Goal: Transaction & Acquisition: Book appointment/travel/reservation

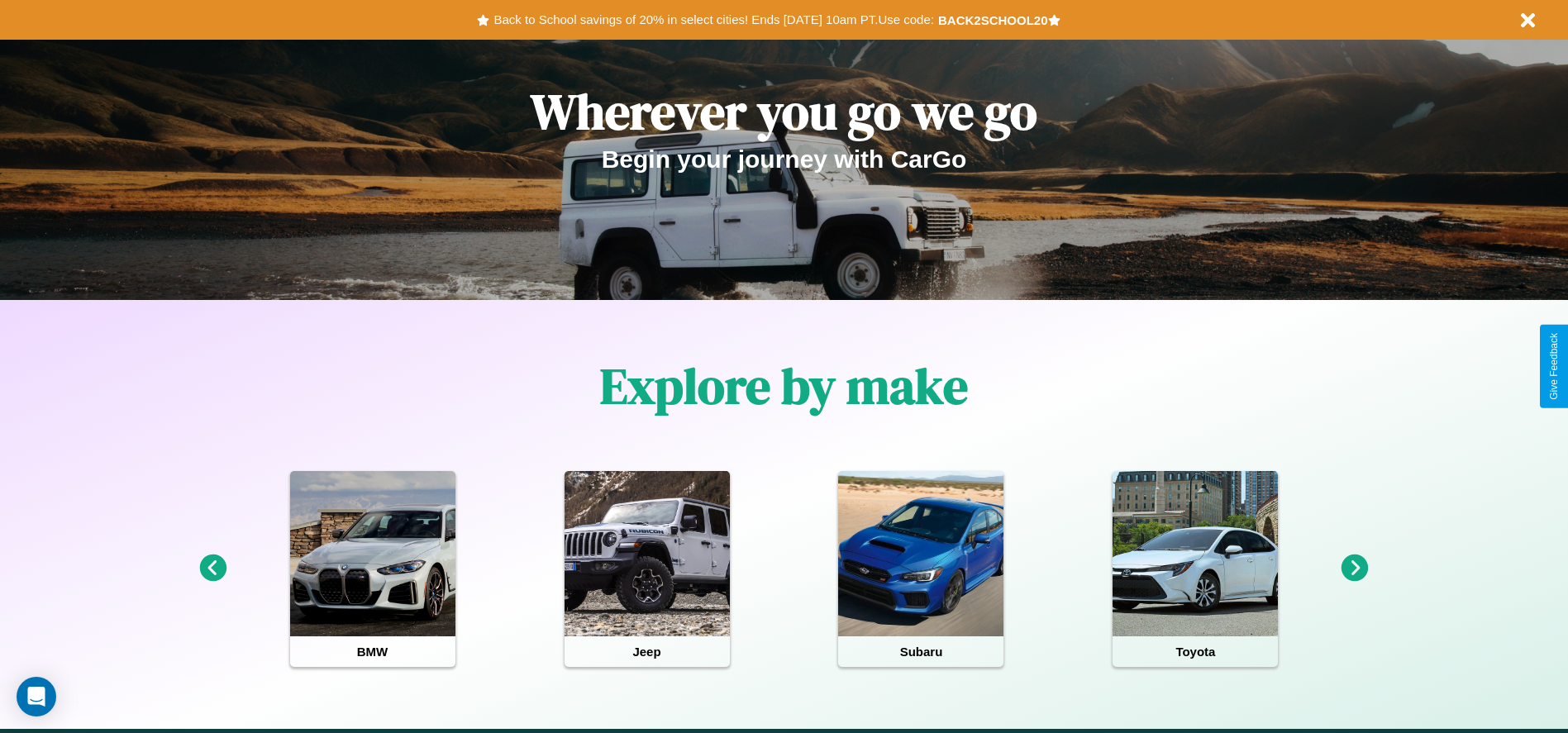
scroll to position [343, 0]
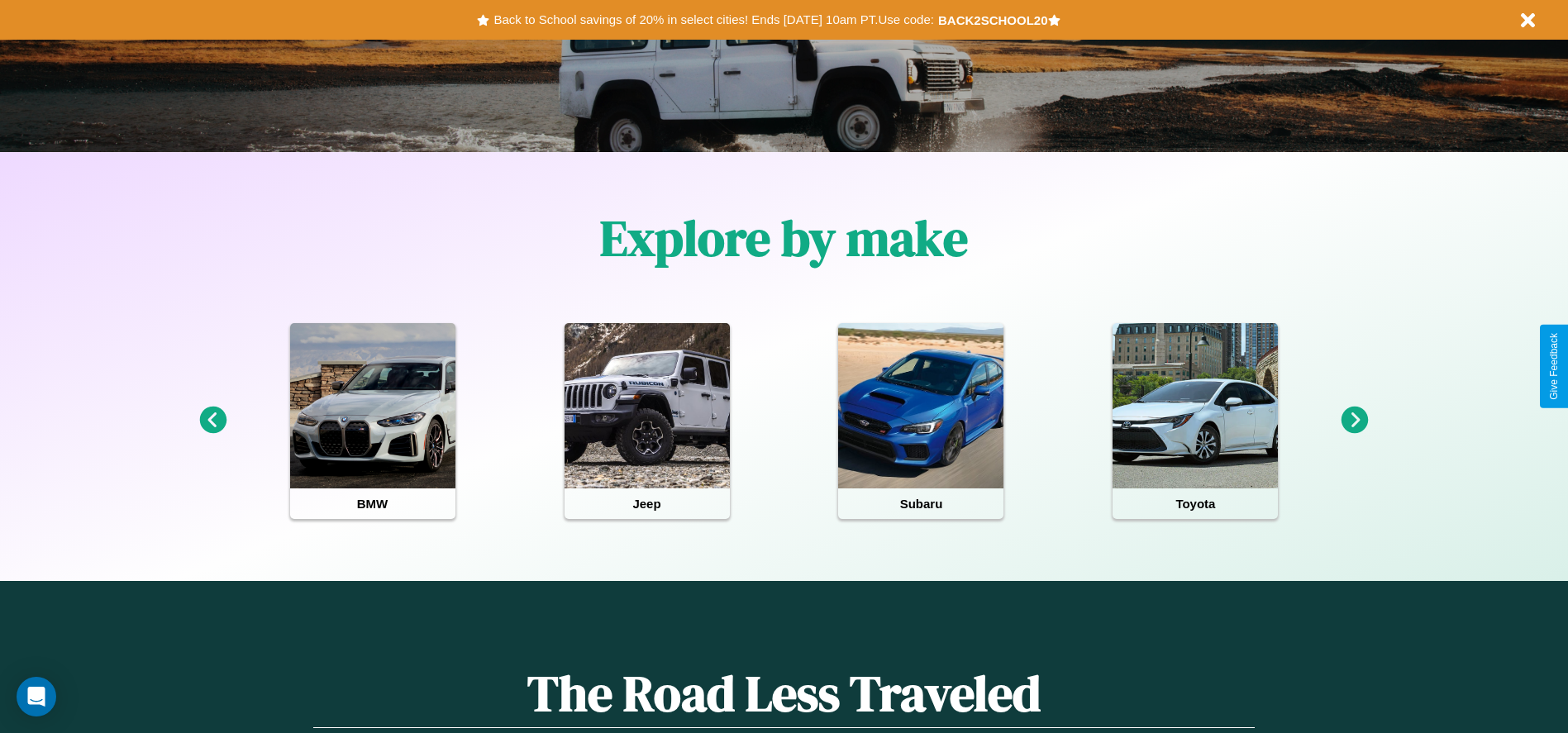
click at [1355, 420] on icon at bounding box center [1355, 420] width 27 height 27
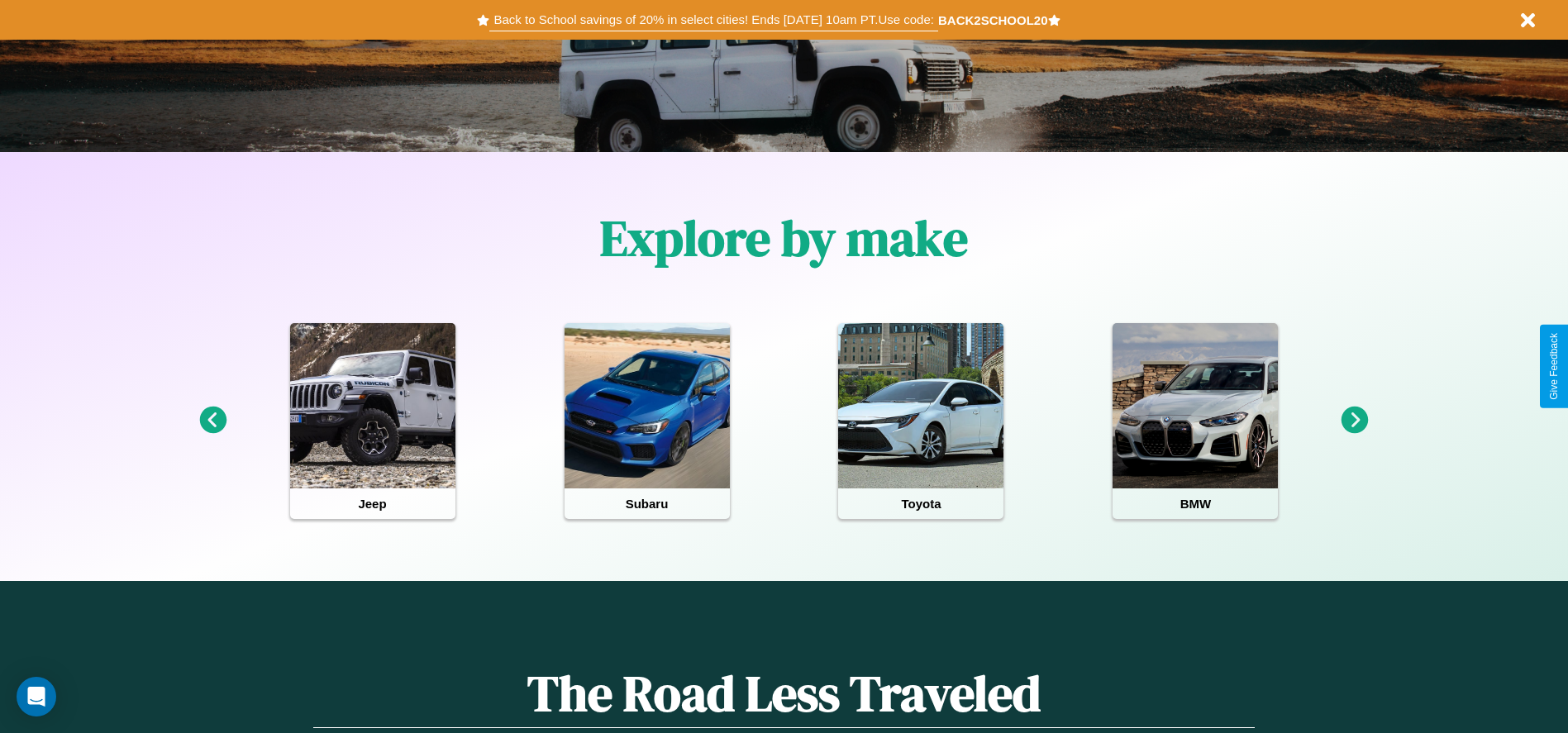
click at [714, 20] on button "Back to School savings of 20% in select cities! Ends [DATE] 10am PT. Use code:" at bounding box center [714, 19] width 448 height 23
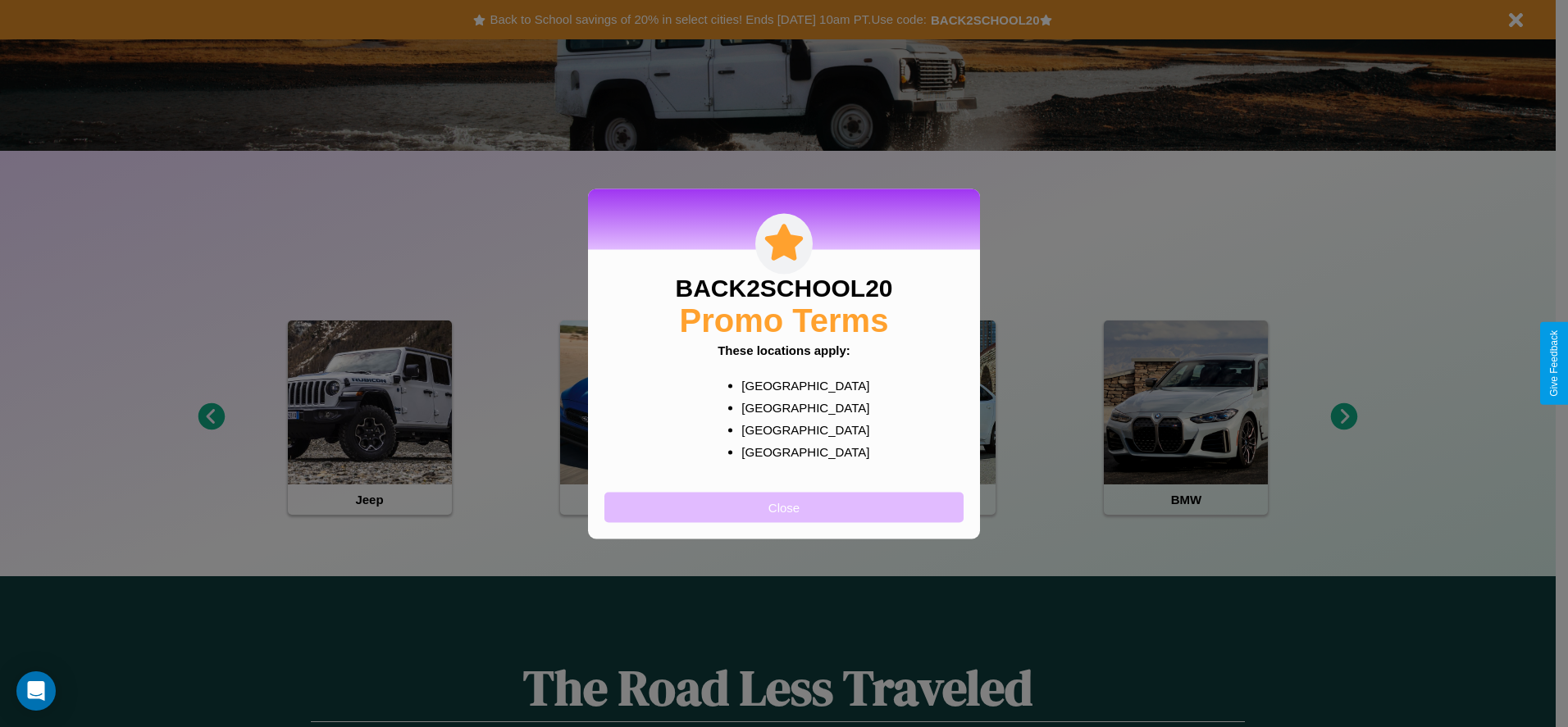
click at [784, 506] on button "Close" at bounding box center [784, 507] width 359 height 30
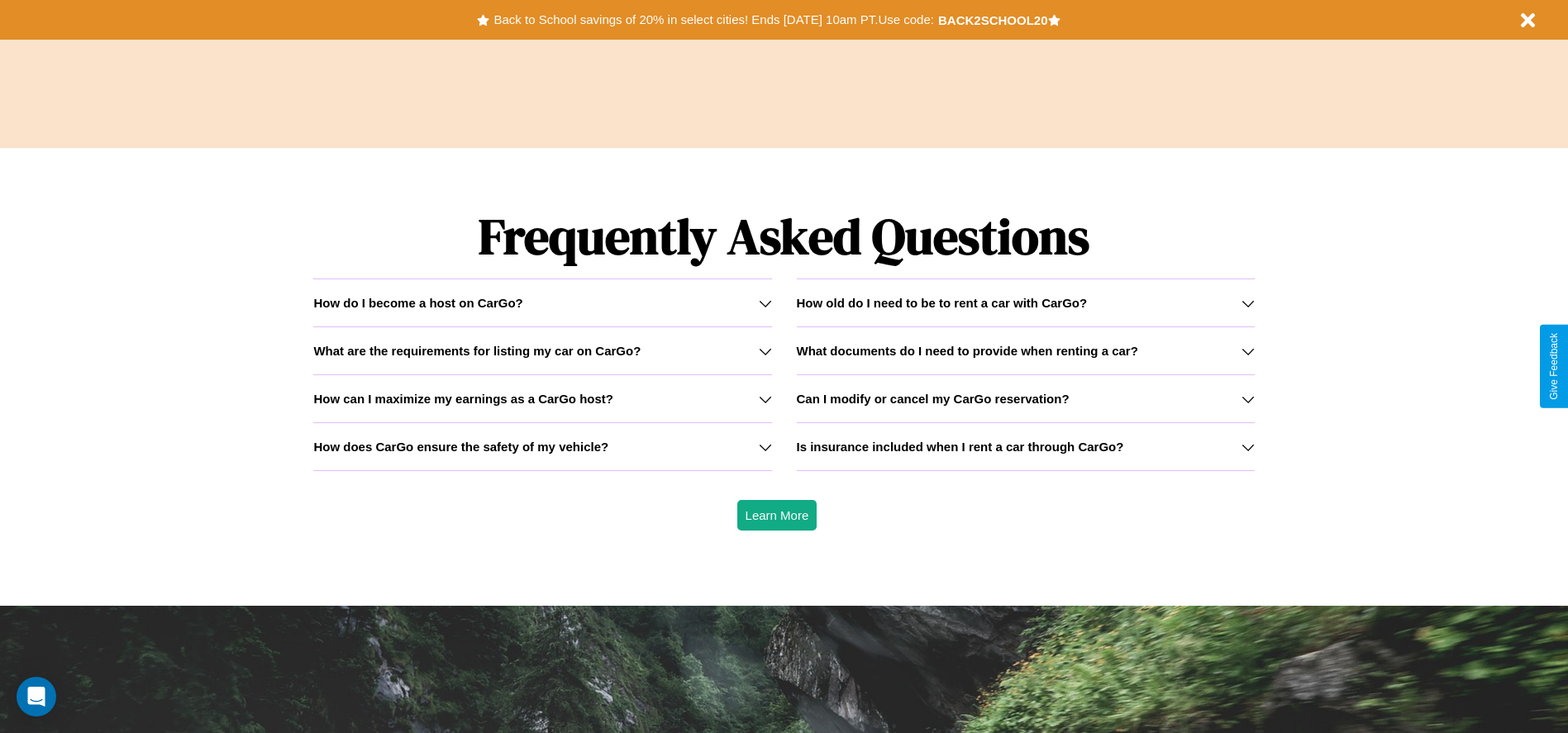
scroll to position [2372, 0]
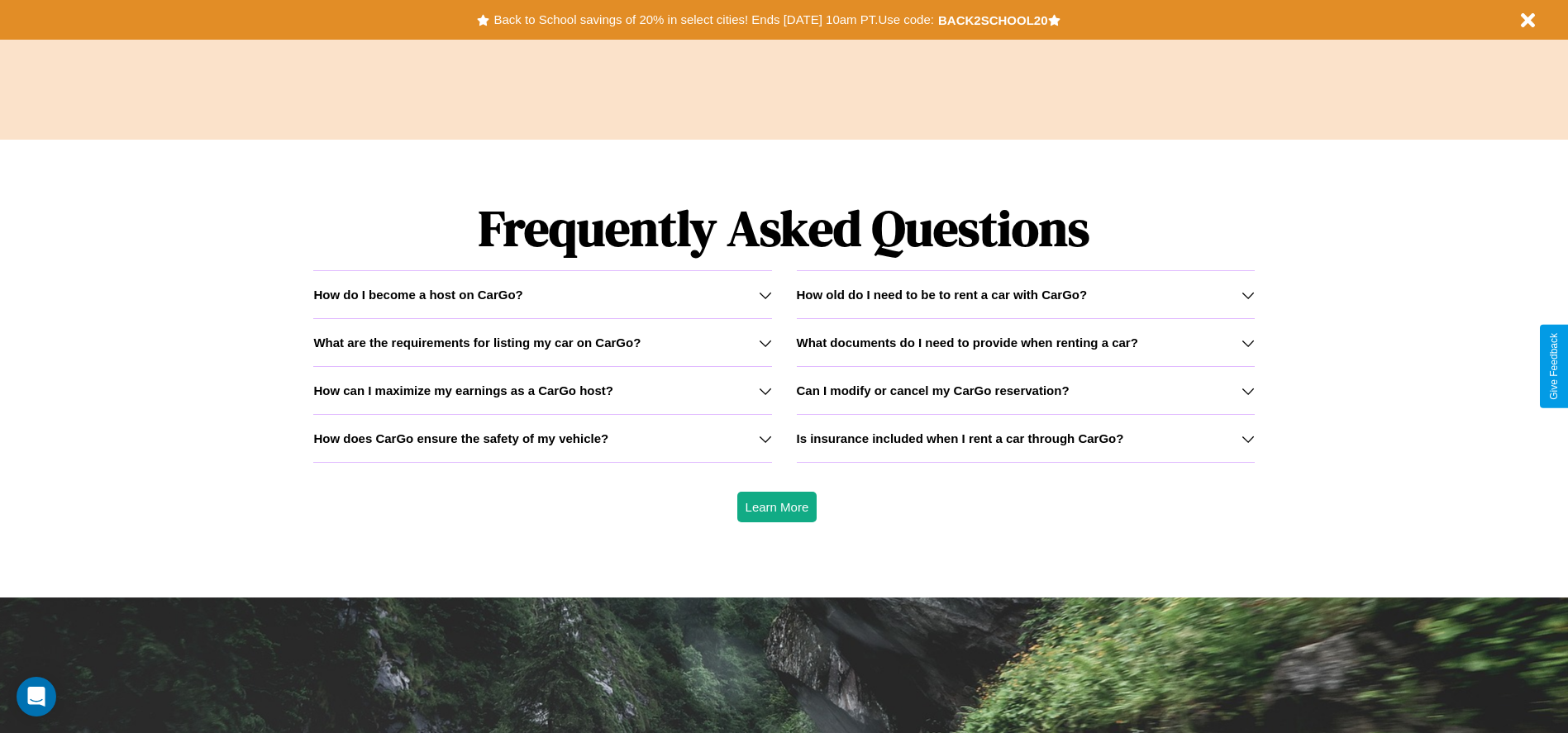
click at [1025, 438] on h3 "Is insurance included when I rent a car through CarGo?" at bounding box center [961, 438] width 327 height 14
click at [543, 390] on h3 "How can I maximize my earnings as a CarGo host?" at bounding box center [463, 390] width 300 height 14
click at [1247, 438] on icon at bounding box center [1248, 439] width 13 height 13
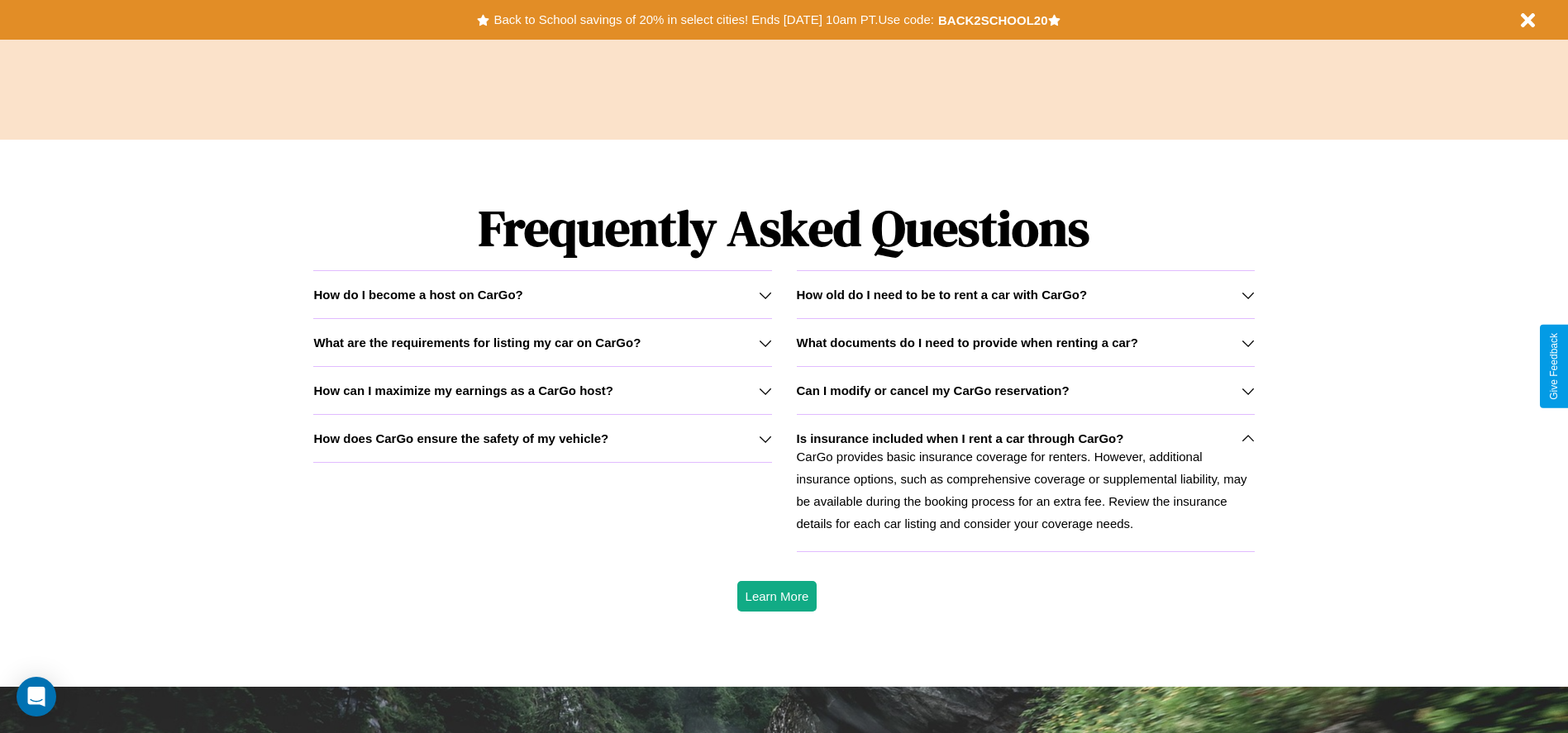
click at [1025, 390] on h3 "Can I modify or cancel my CarGo reservation?" at bounding box center [934, 390] width 273 height 14
click at [1247, 294] on icon at bounding box center [1248, 295] width 13 height 13
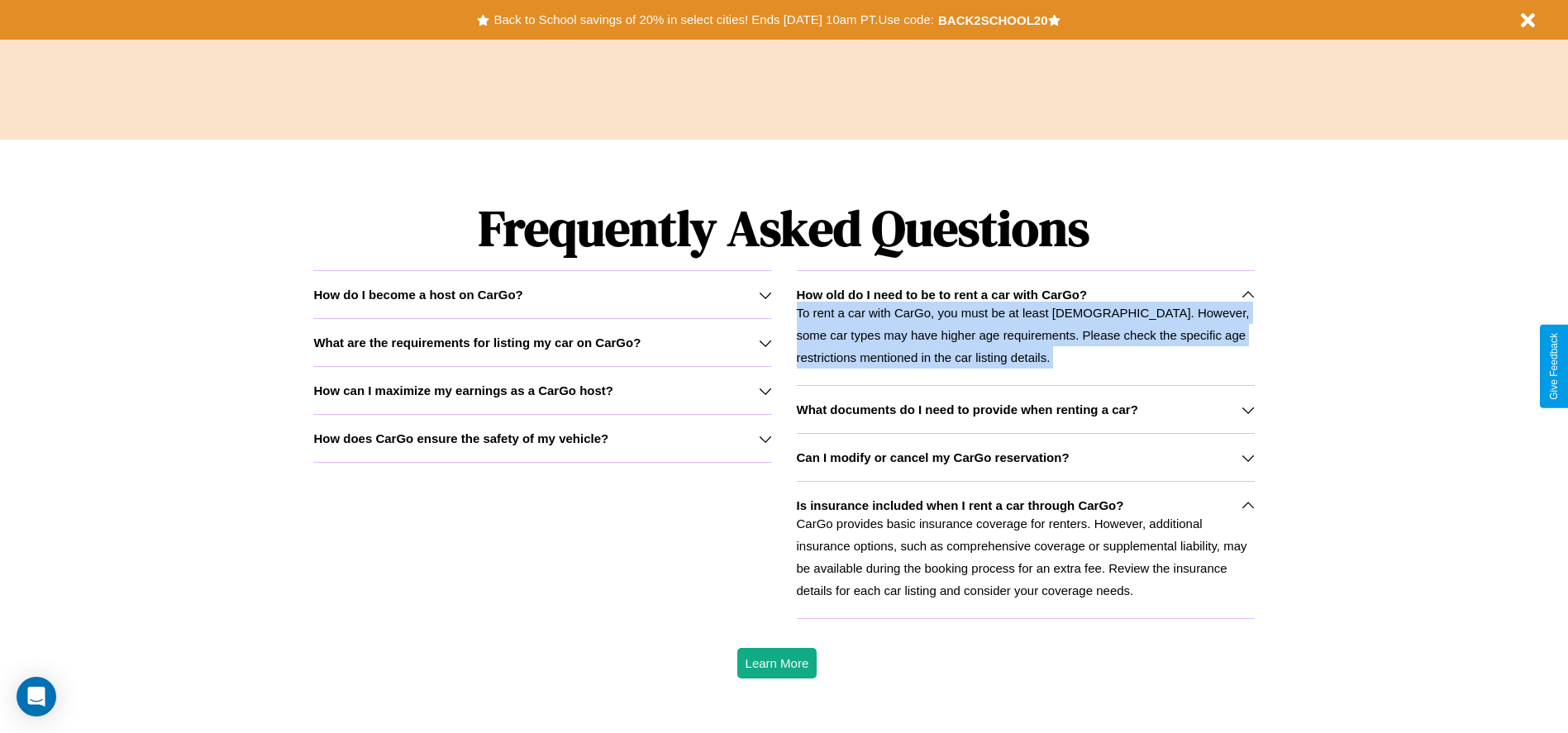
click at [1247, 294] on icon at bounding box center [1248, 295] width 13 height 13
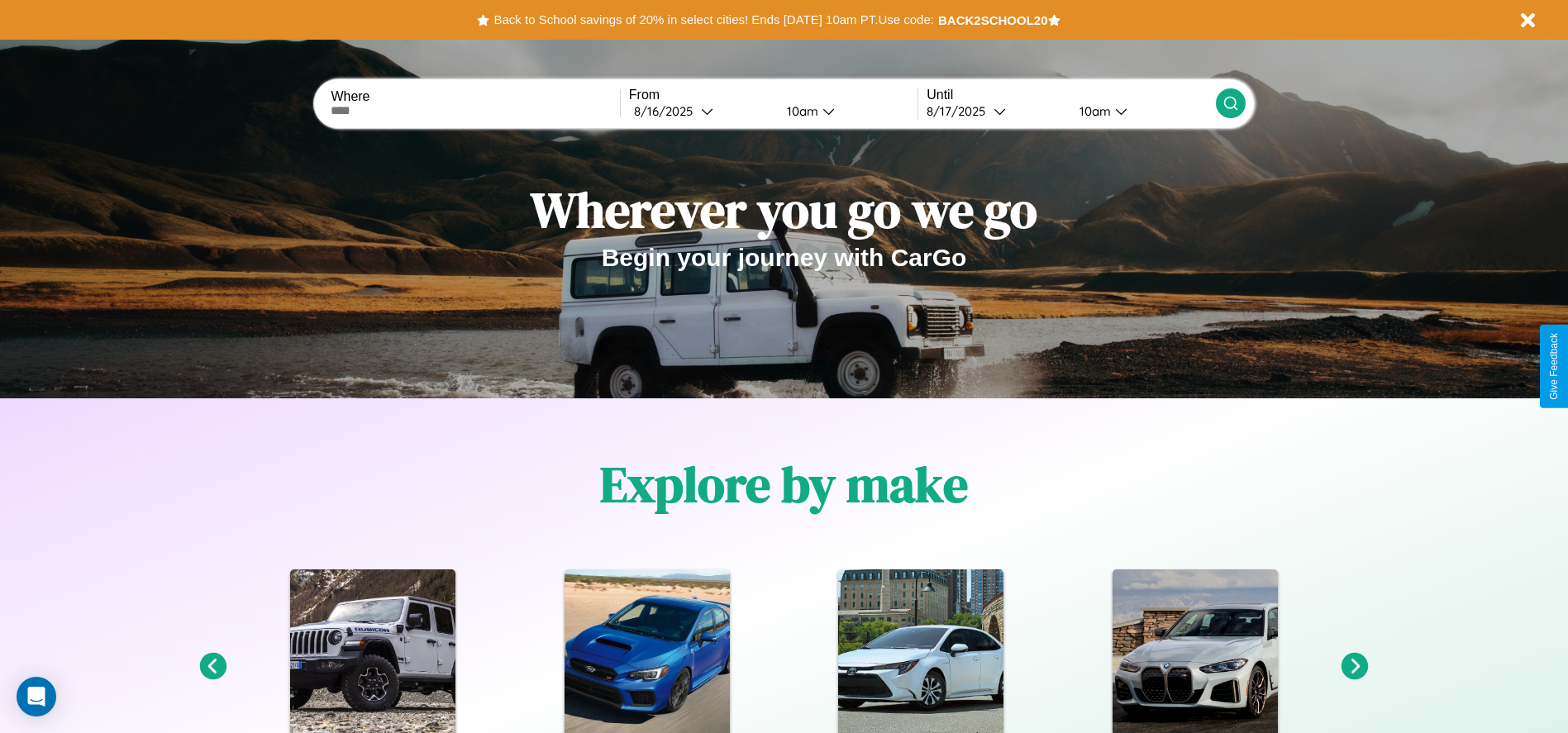
scroll to position [0, 0]
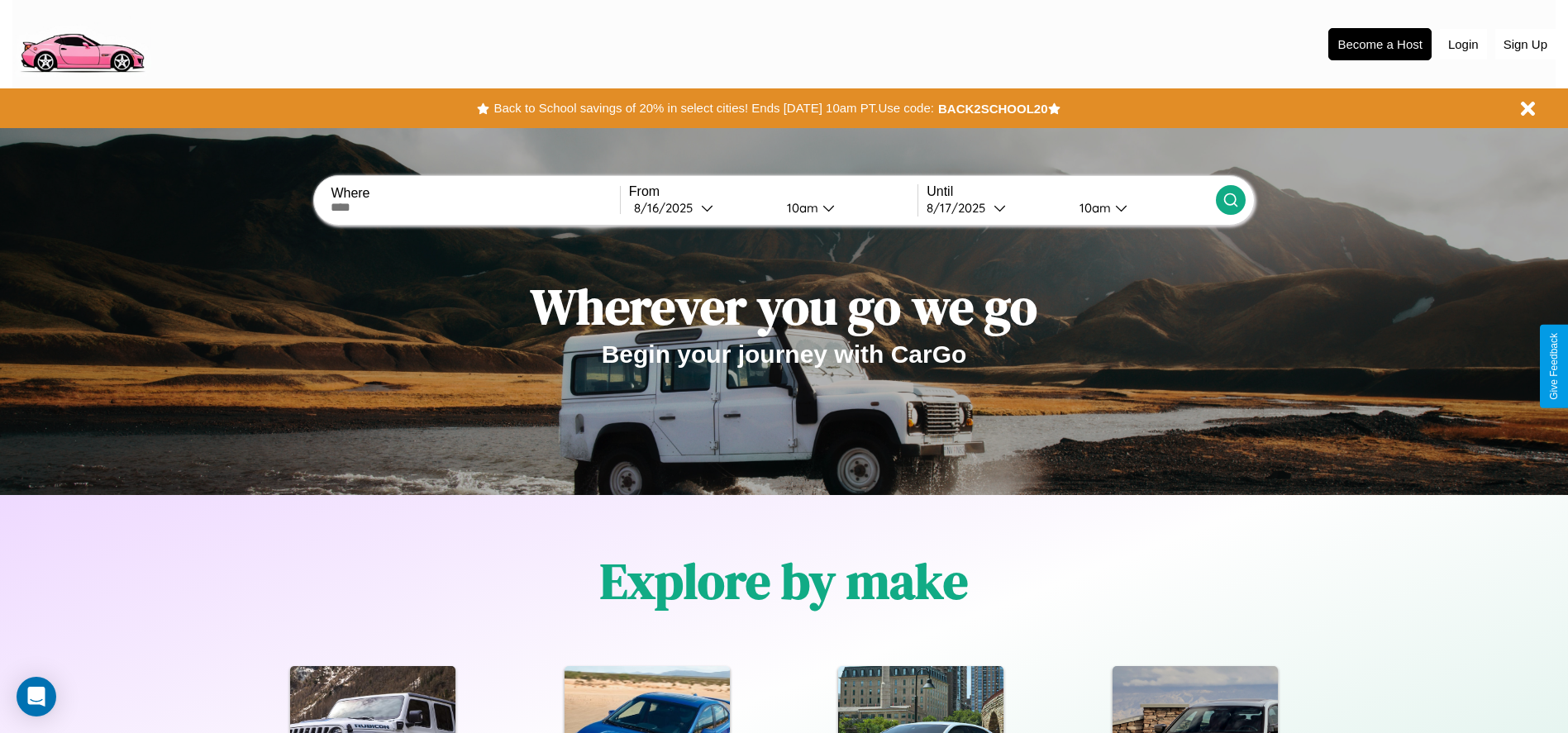
click at [475, 207] on input "text" at bounding box center [474, 207] width 288 height 13
type input "*********"
click at [701, 207] on div "[DATE]" at bounding box center [666, 207] width 67 height 16
select select "*"
select select "****"
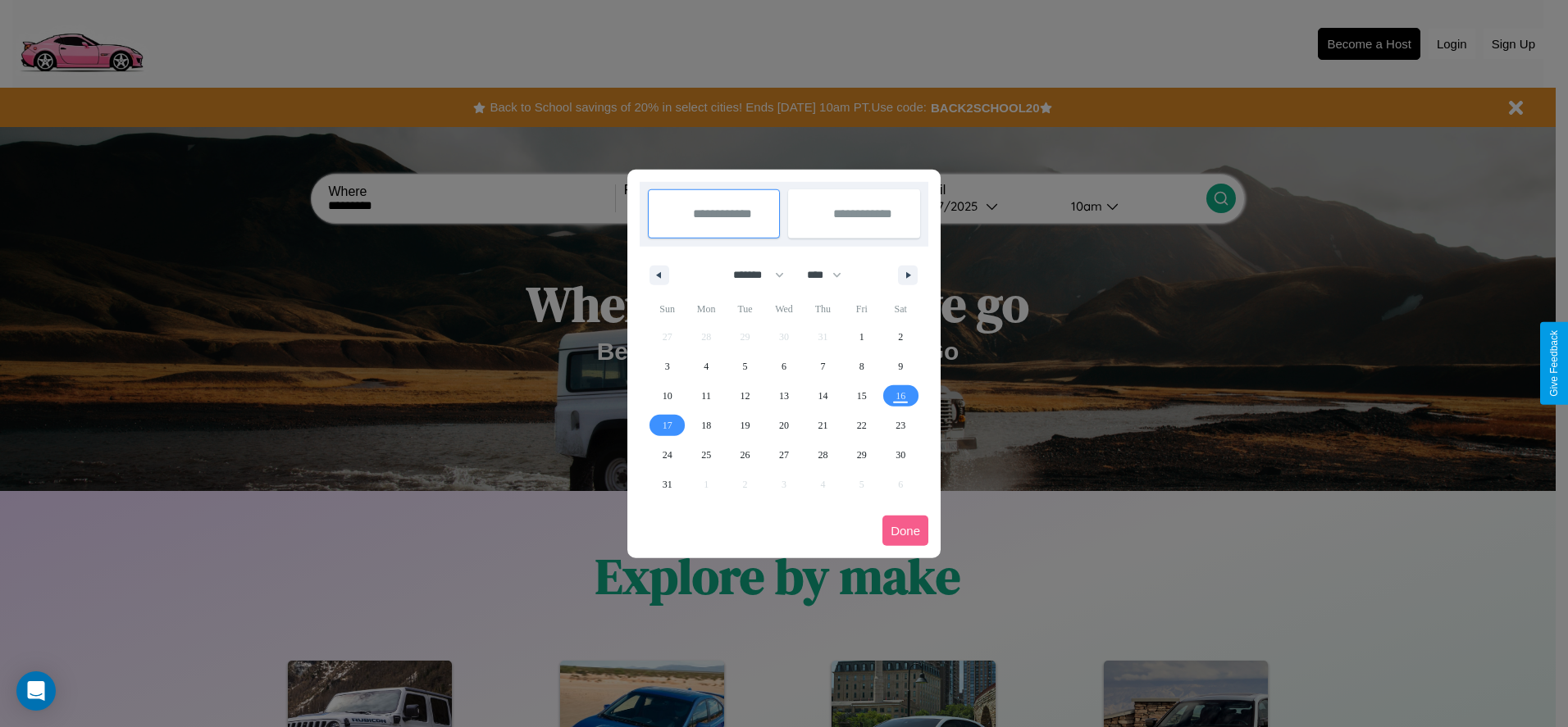
click at [751, 275] on select "******* ******** ***** ***** *** **** **** ****** ********* ******* ******** **…" at bounding box center [755, 275] width 69 height 27
select select "*"
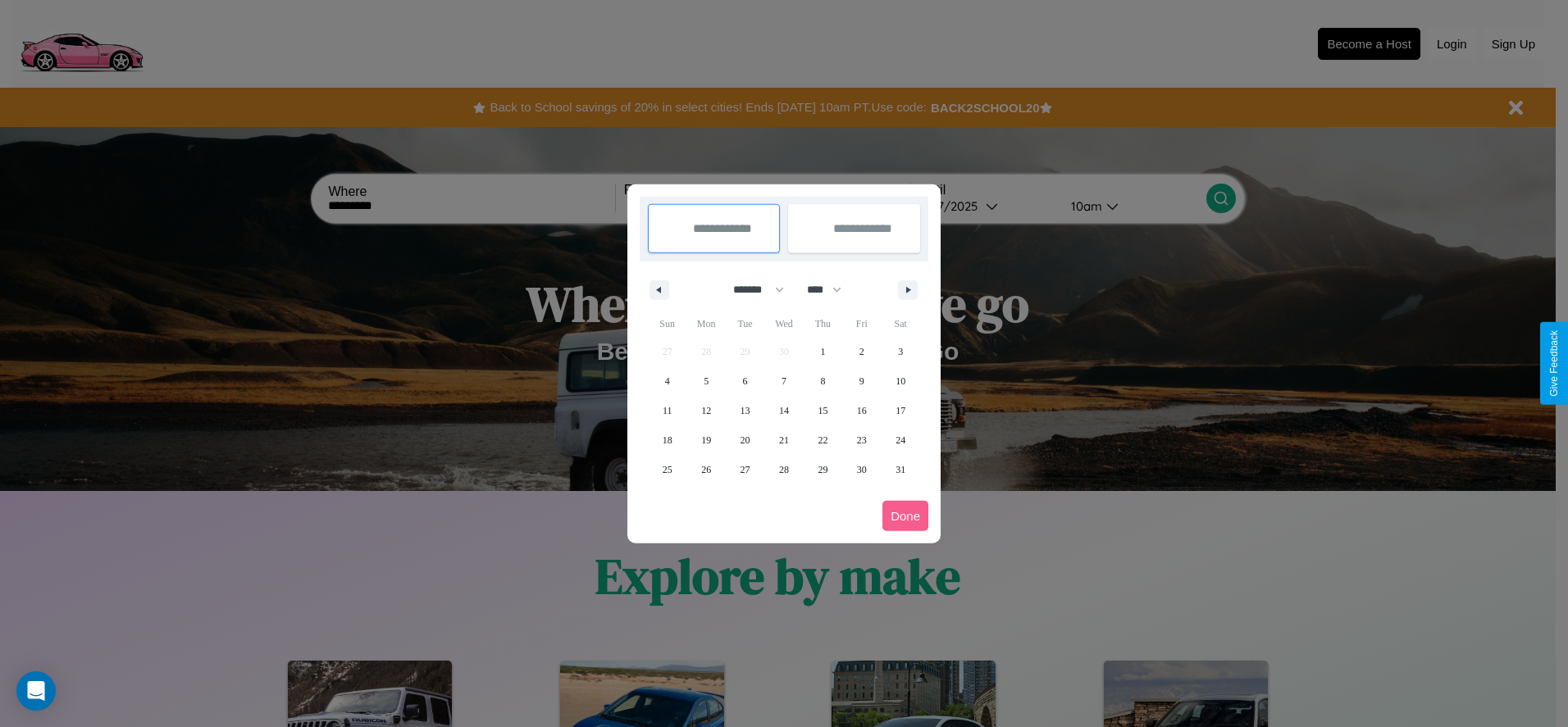
drag, startPoint x: 832, startPoint y: 289, endPoint x: 784, endPoint y: 328, distance: 61.8
click at [832, 289] on select "**** **** **** **** **** **** **** **** **** **** **** **** **** **** **** ****…" at bounding box center [823, 290] width 49 height 27
select select "****"
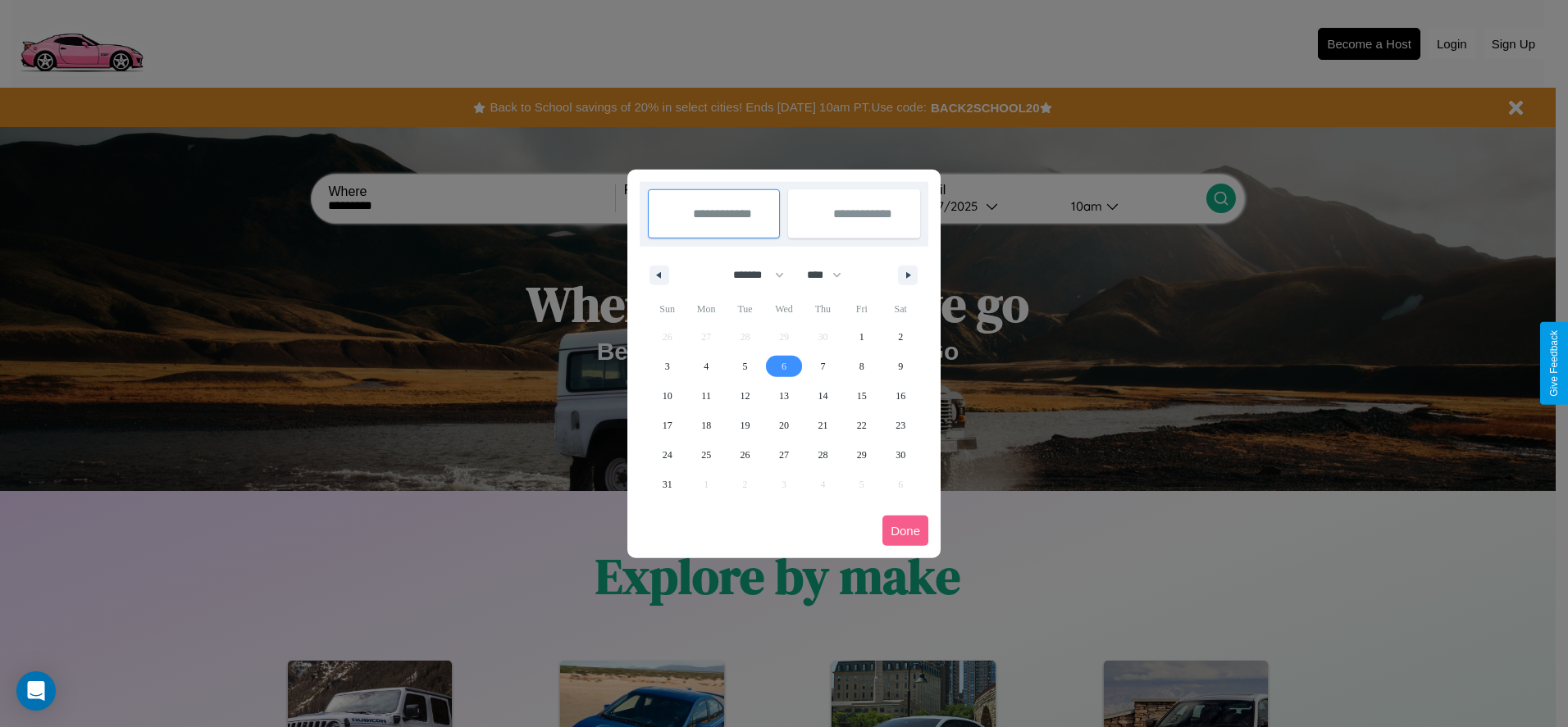
click at [783, 366] on span "6" at bounding box center [784, 366] width 5 height 29
type input "**********"
click at [667, 395] on span "10" at bounding box center [668, 395] width 10 height 29
type input "**********"
click at [905, 531] on button "Done" at bounding box center [905, 531] width 46 height 30
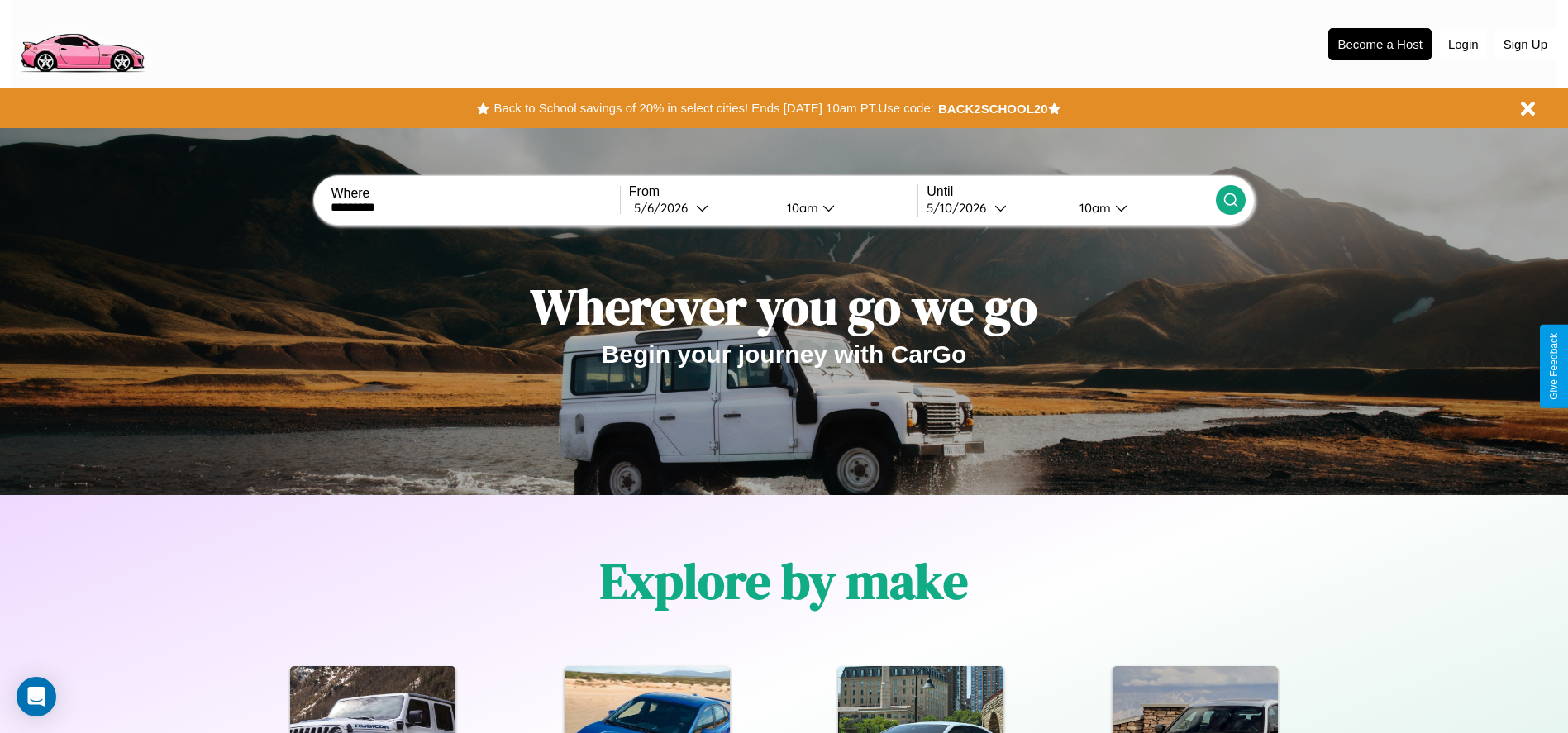
click at [800, 207] on div "10am" at bounding box center [800, 207] width 44 height 16
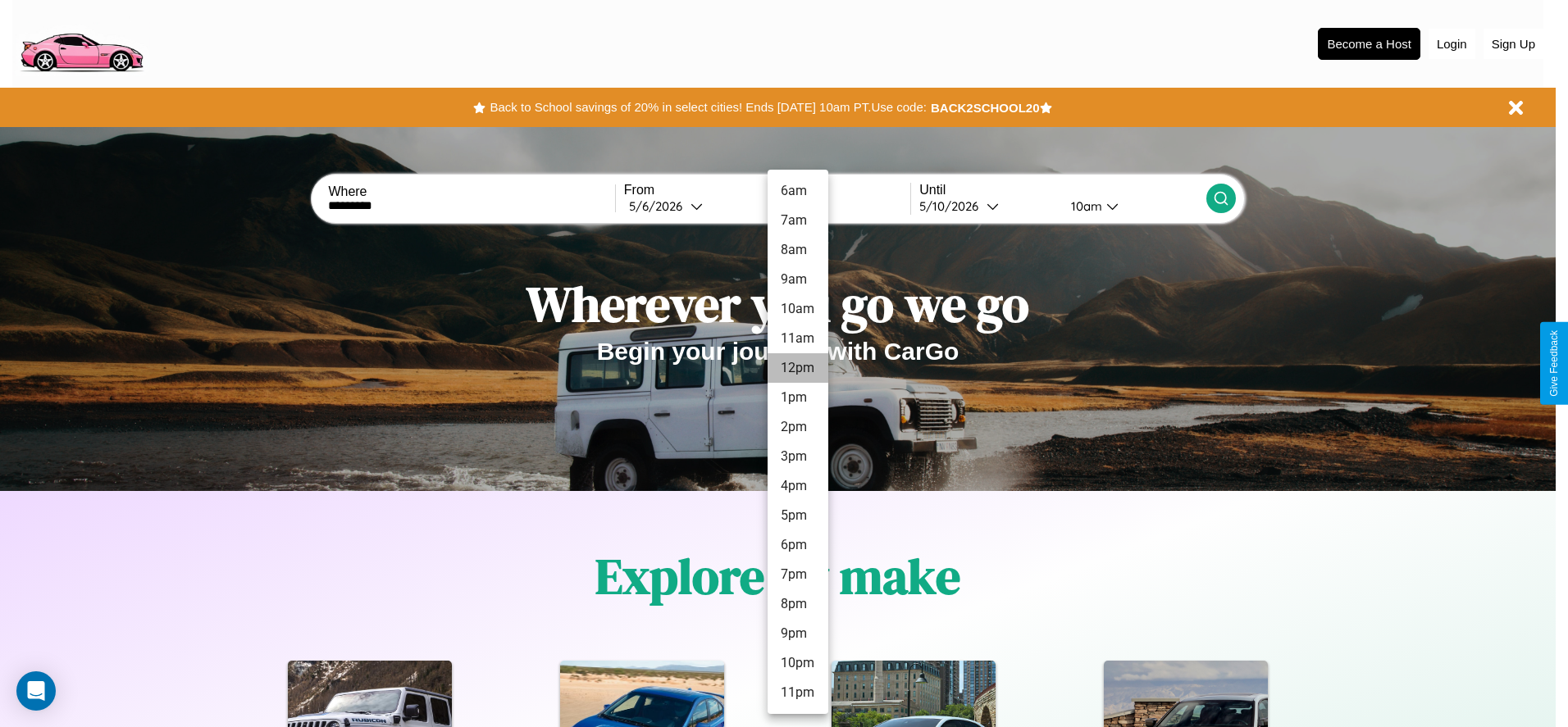
click at [797, 368] on li "12pm" at bounding box center [797, 368] width 61 height 29
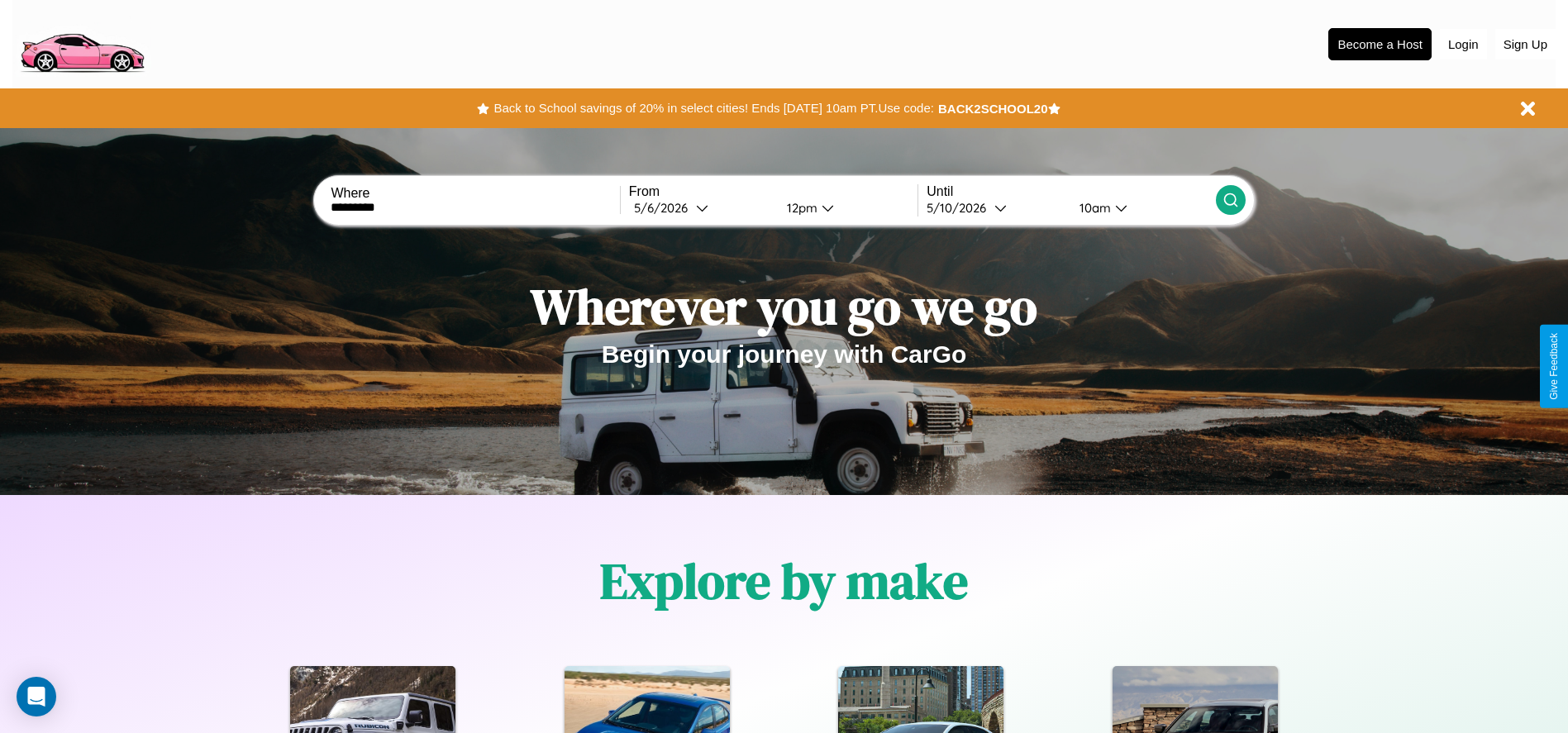
click at [1093, 207] on div "10am" at bounding box center [1093, 207] width 44 height 16
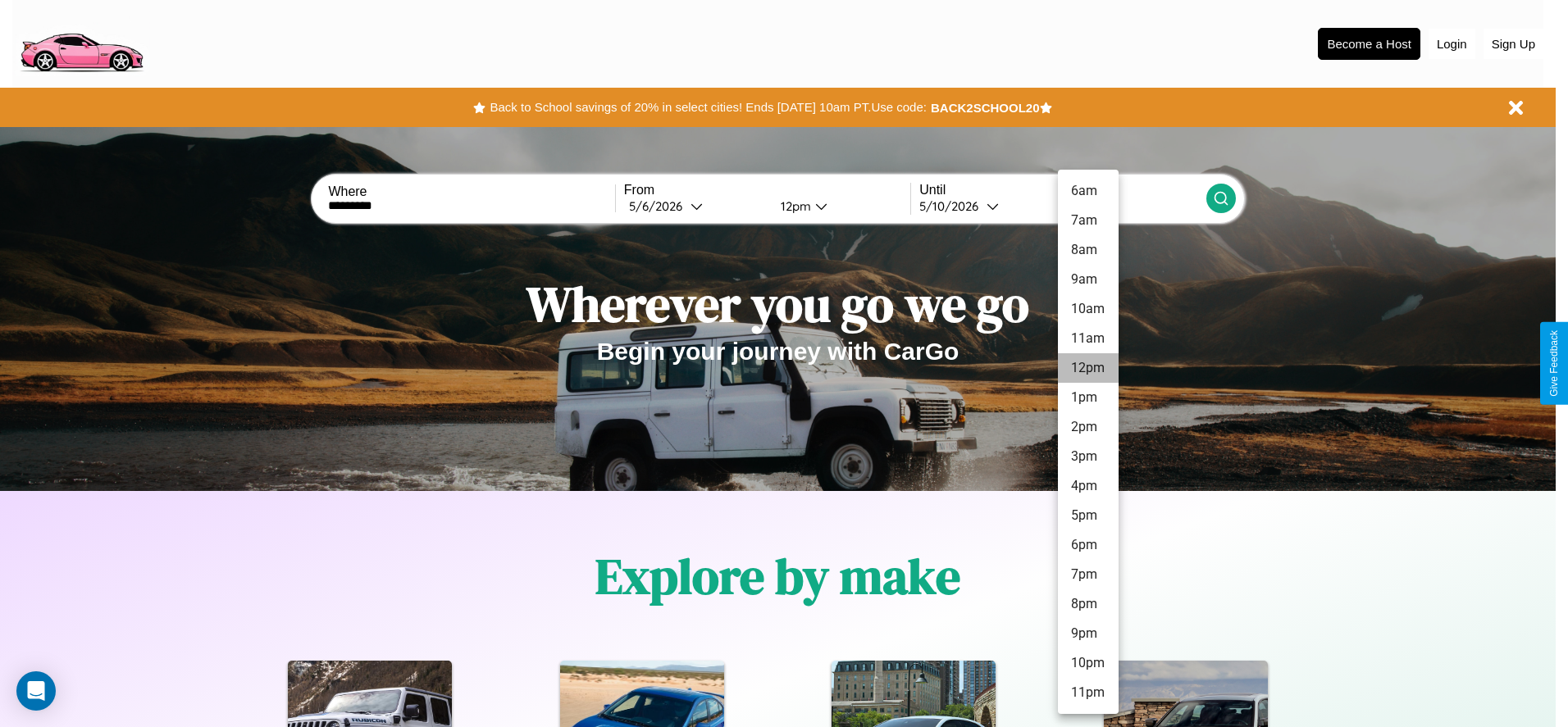
click at [1087, 368] on li "12pm" at bounding box center [1088, 368] width 61 height 29
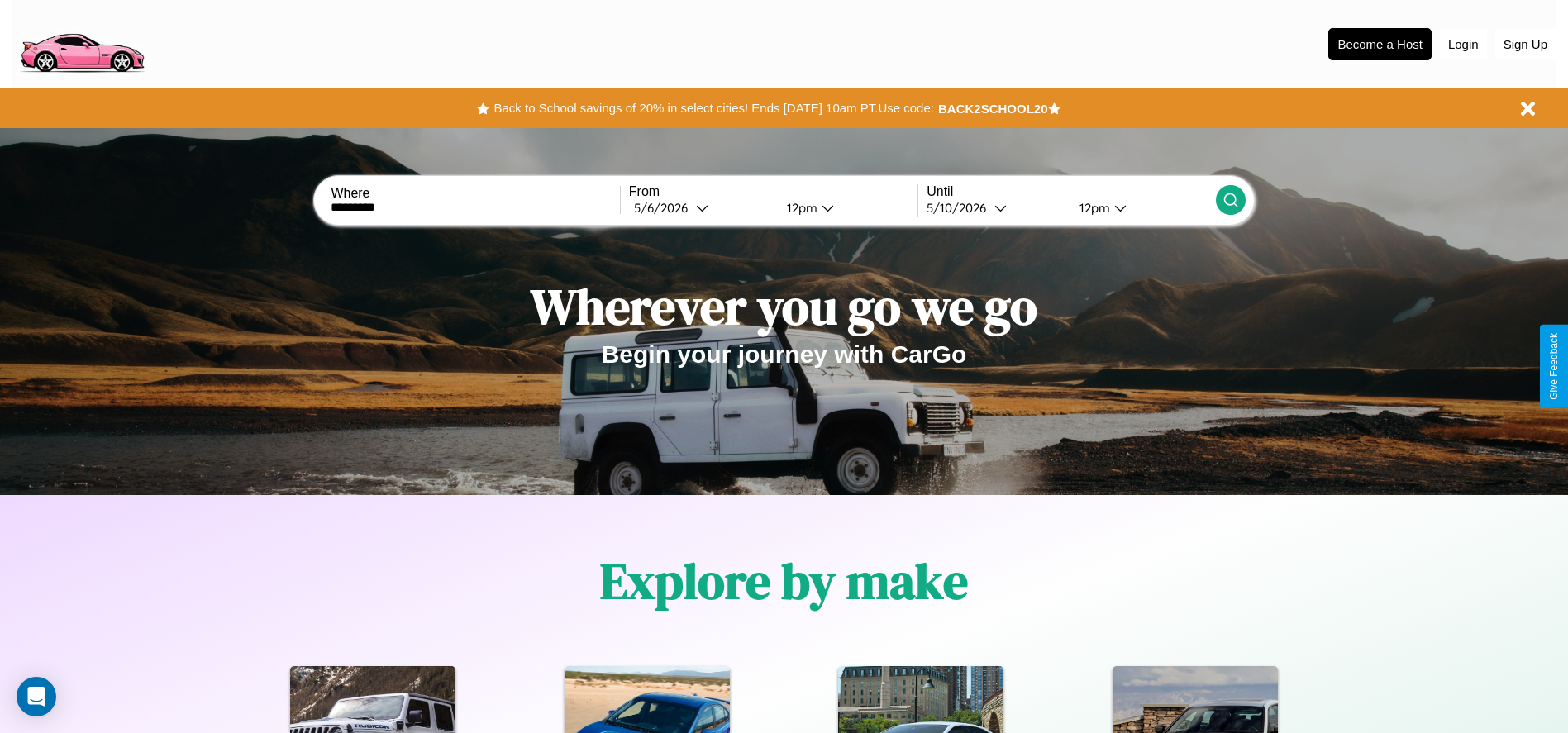
click at [1230, 200] on icon at bounding box center [1231, 201] width 17 height 17
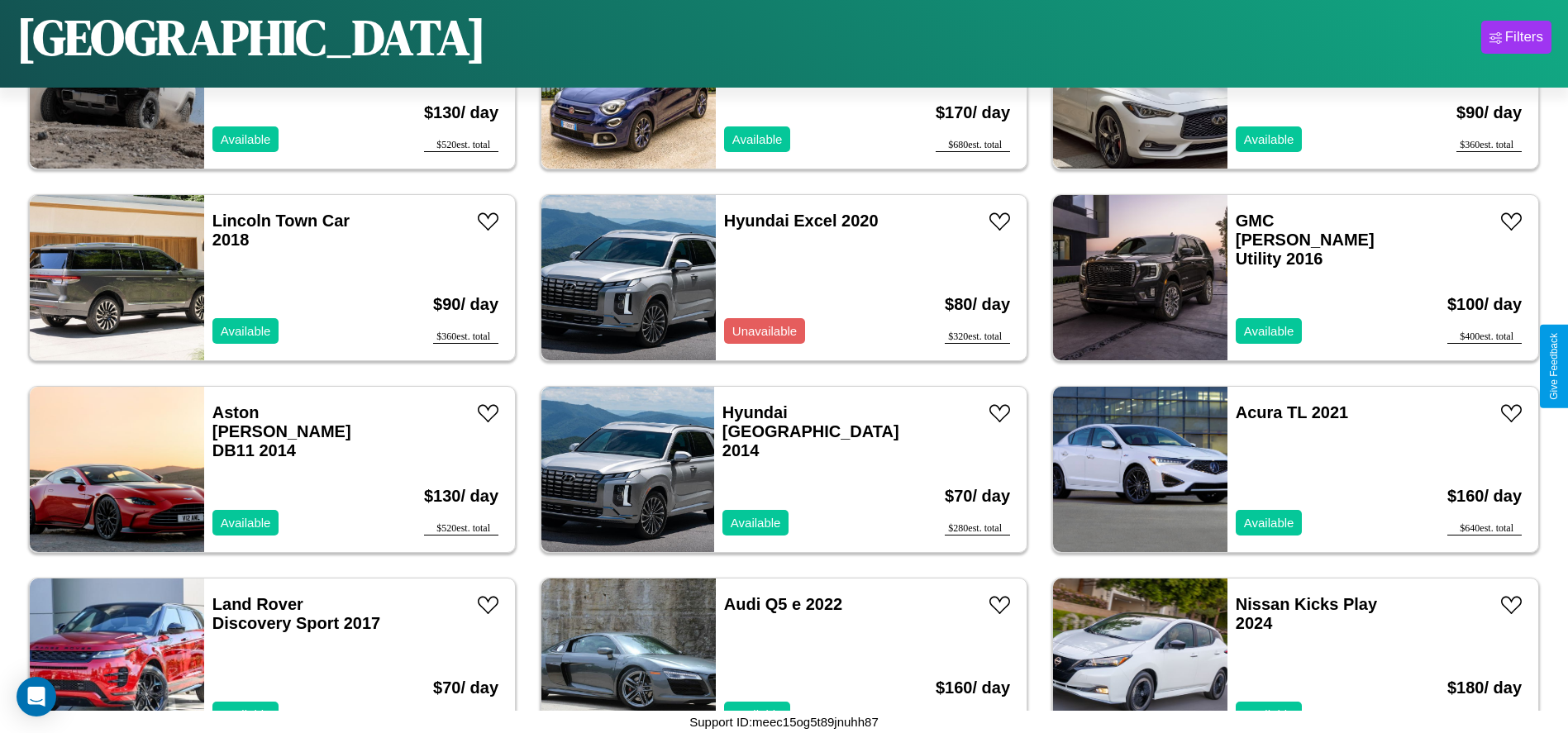
scroll to position [2485, 0]
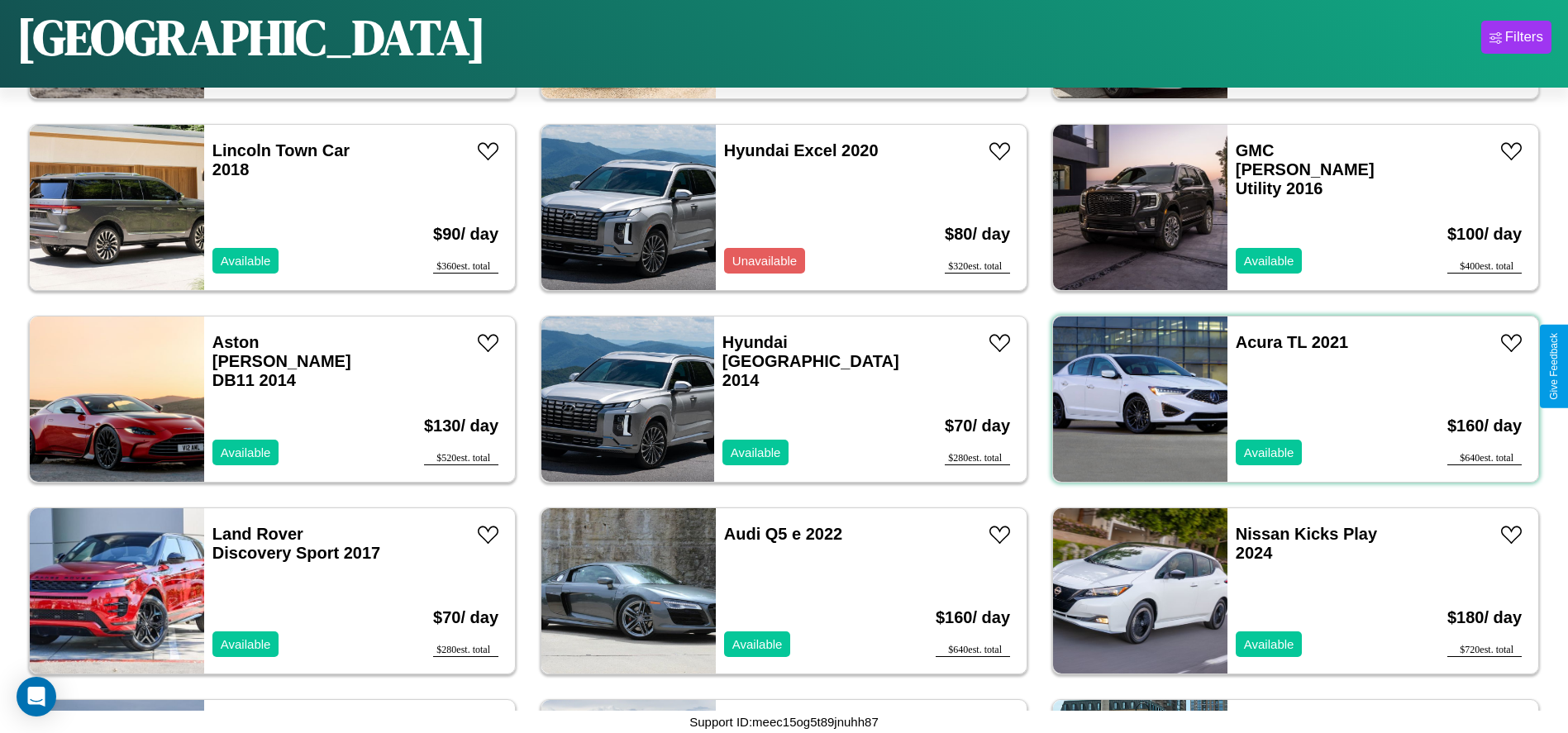
click at [1285, 399] on div "Acura TL 2021 Available" at bounding box center [1323, 399] width 191 height 165
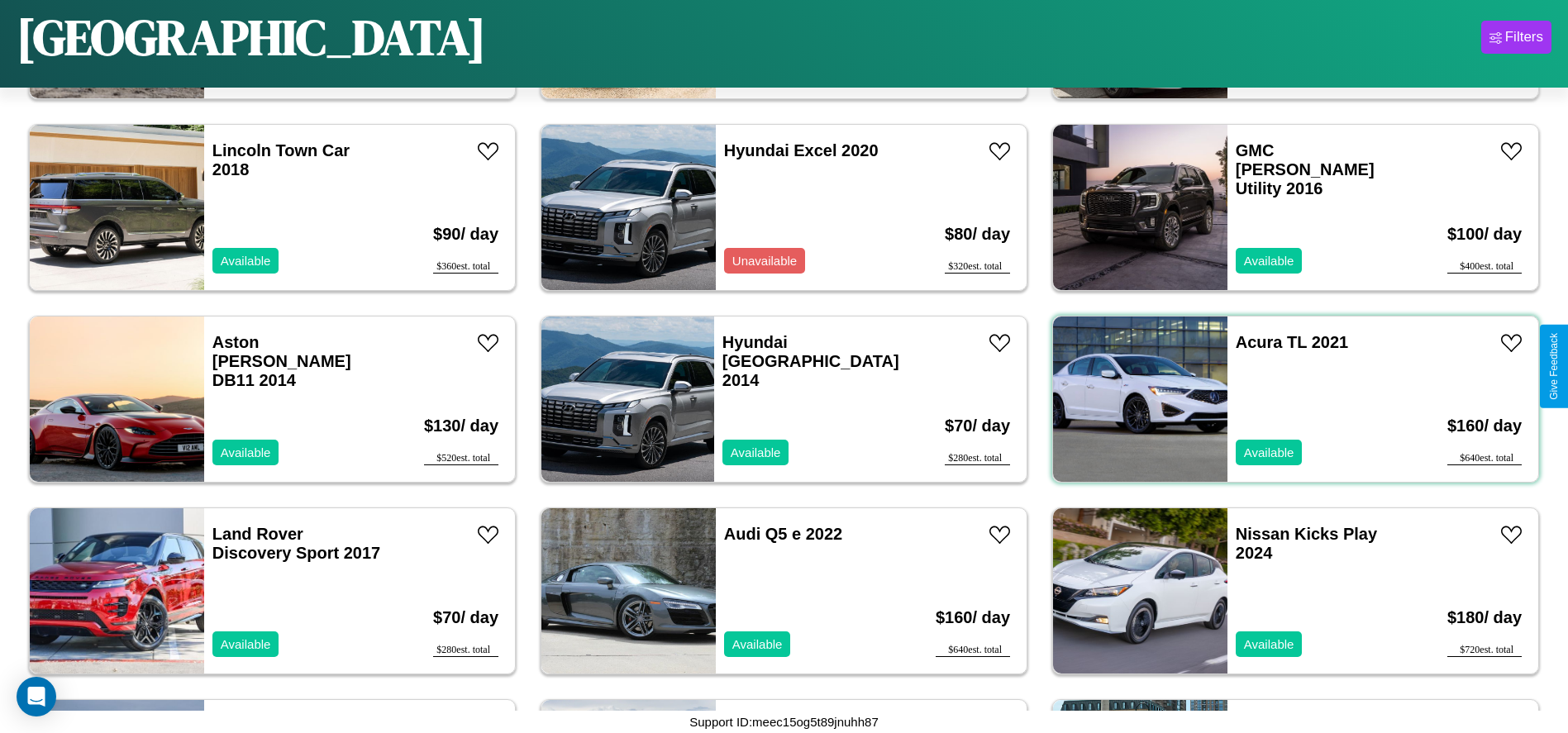
click at [1285, 399] on div "Acura TL 2021 Available" at bounding box center [1323, 399] width 191 height 165
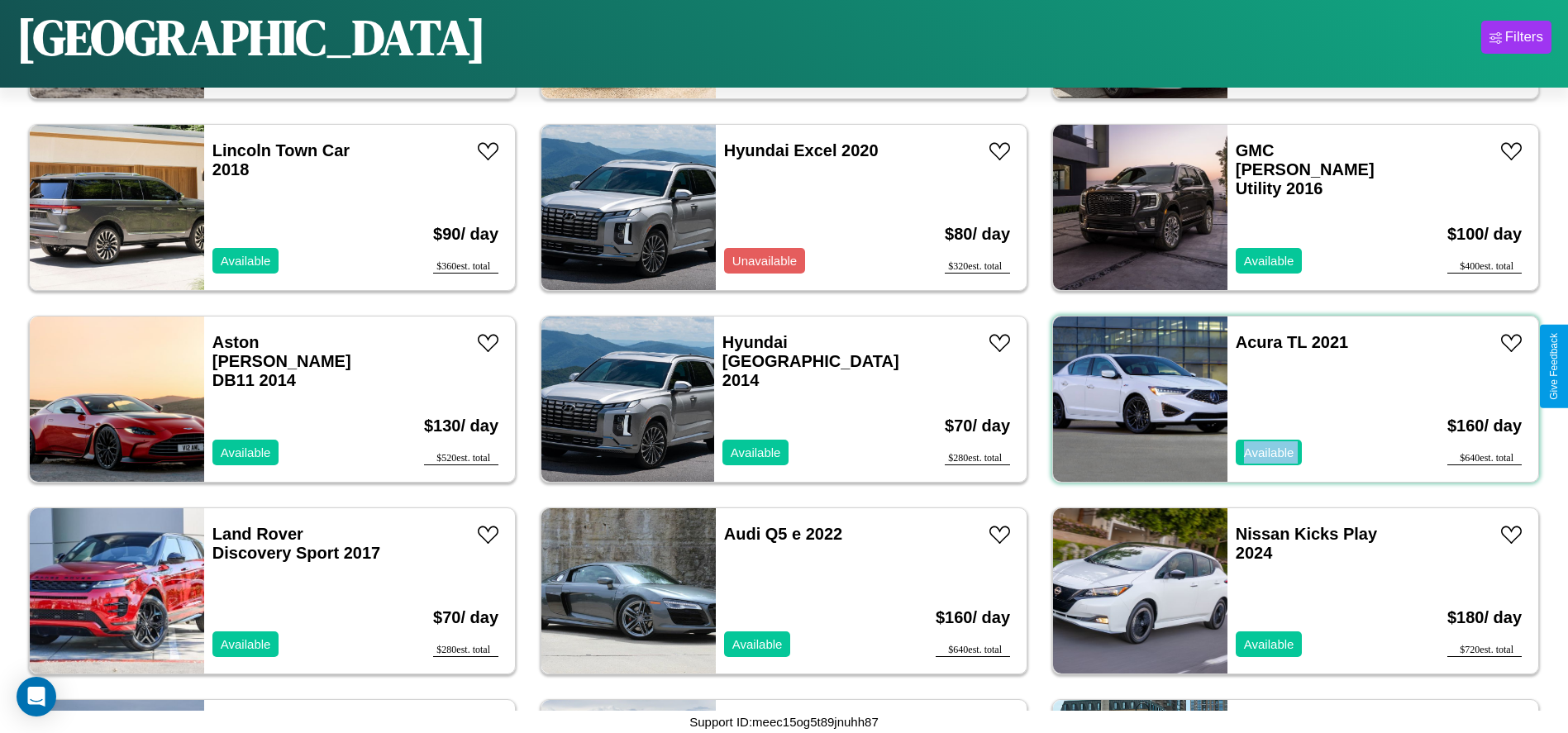
click at [1285, 399] on div "Acura TL 2021 Available" at bounding box center [1323, 399] width 191 height 165
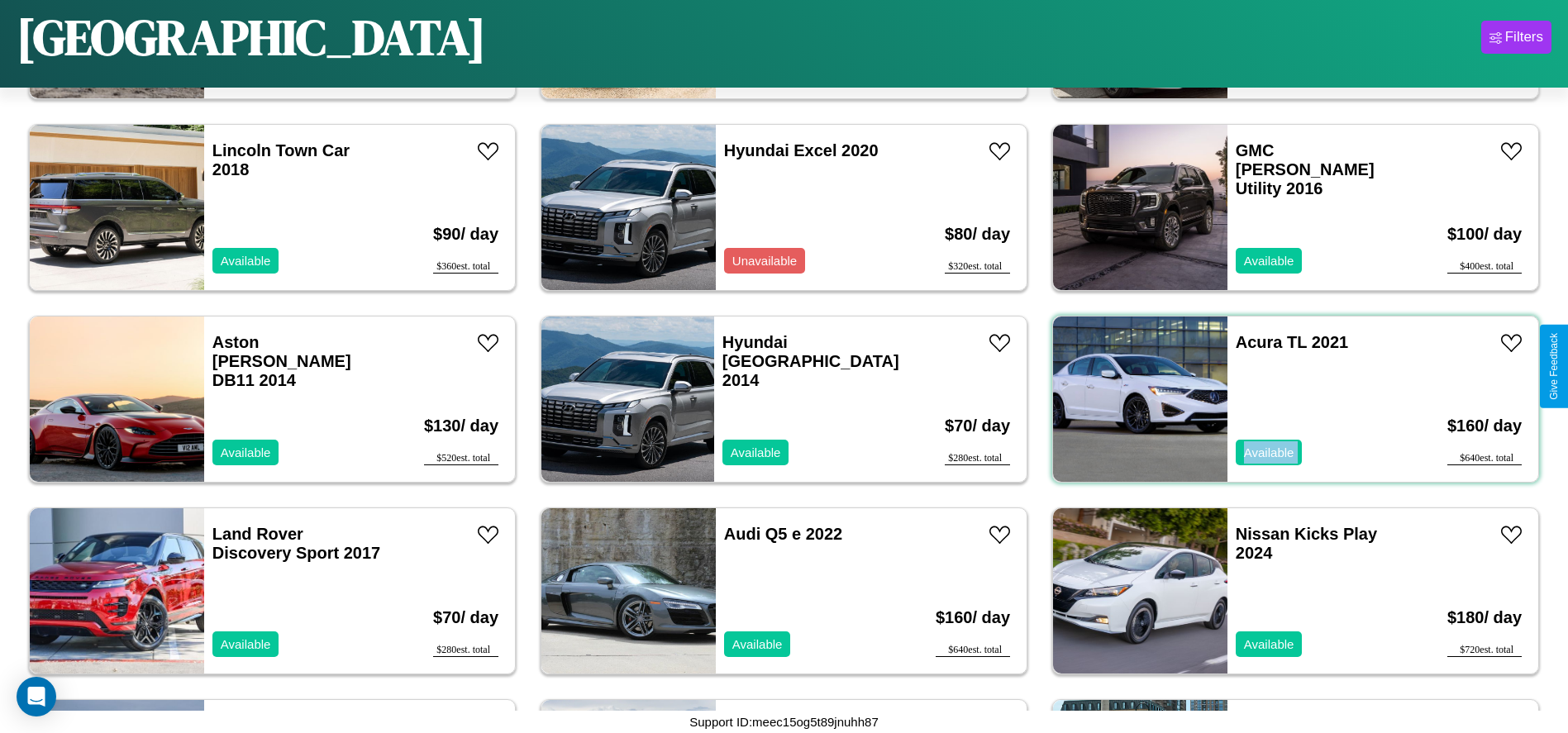
click at [1285, 399] on div "Acura TL 2021 Available" at bounding box center [1323, 399] width 191 height 165
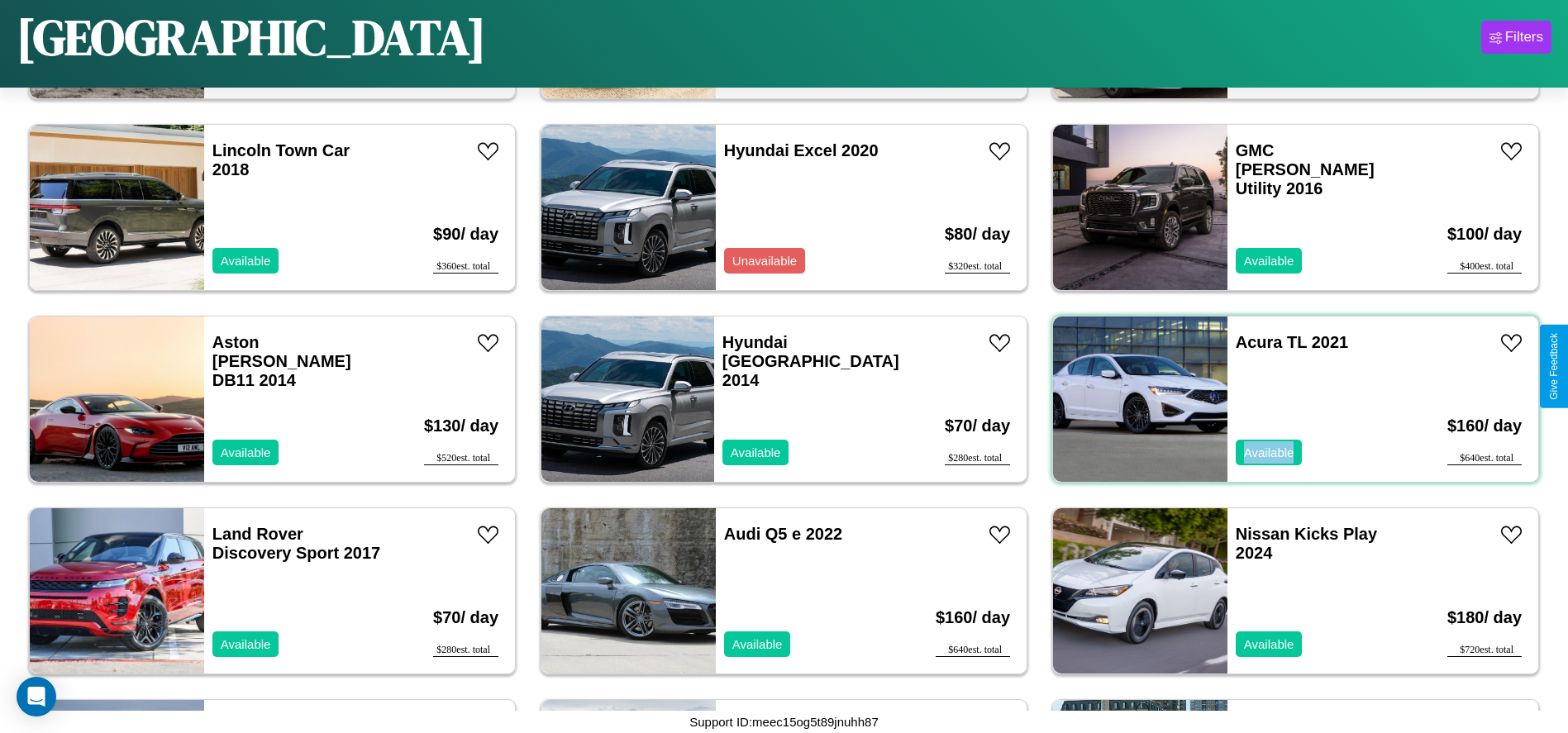
click at [1285, 399] on div "Acura TL 2021 Available" at bounding box center [1323, 399] width 191 height 165
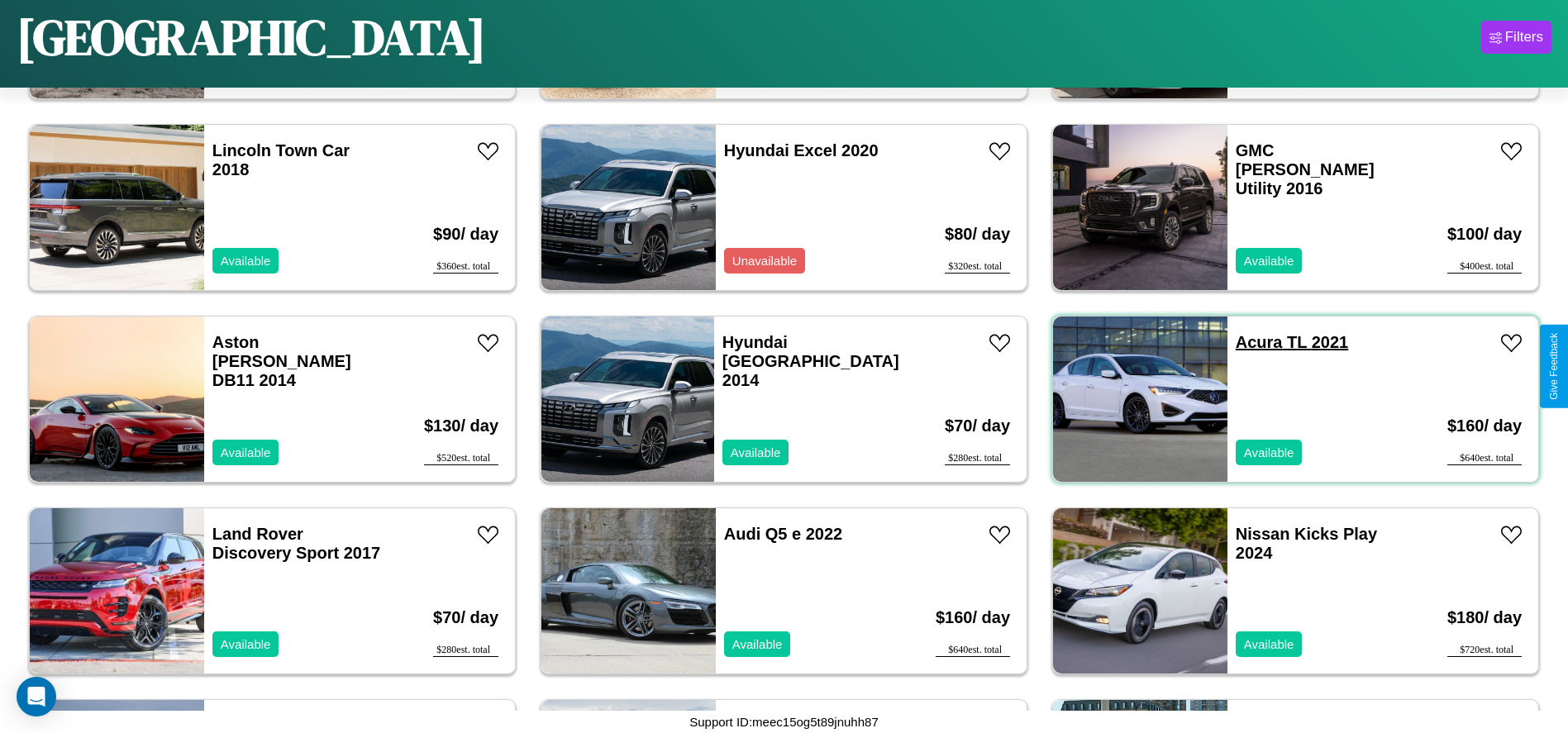
click at [1249, 342] on link "Acura TL 2021" at bounding box center [1292, 342] width 112 height 19
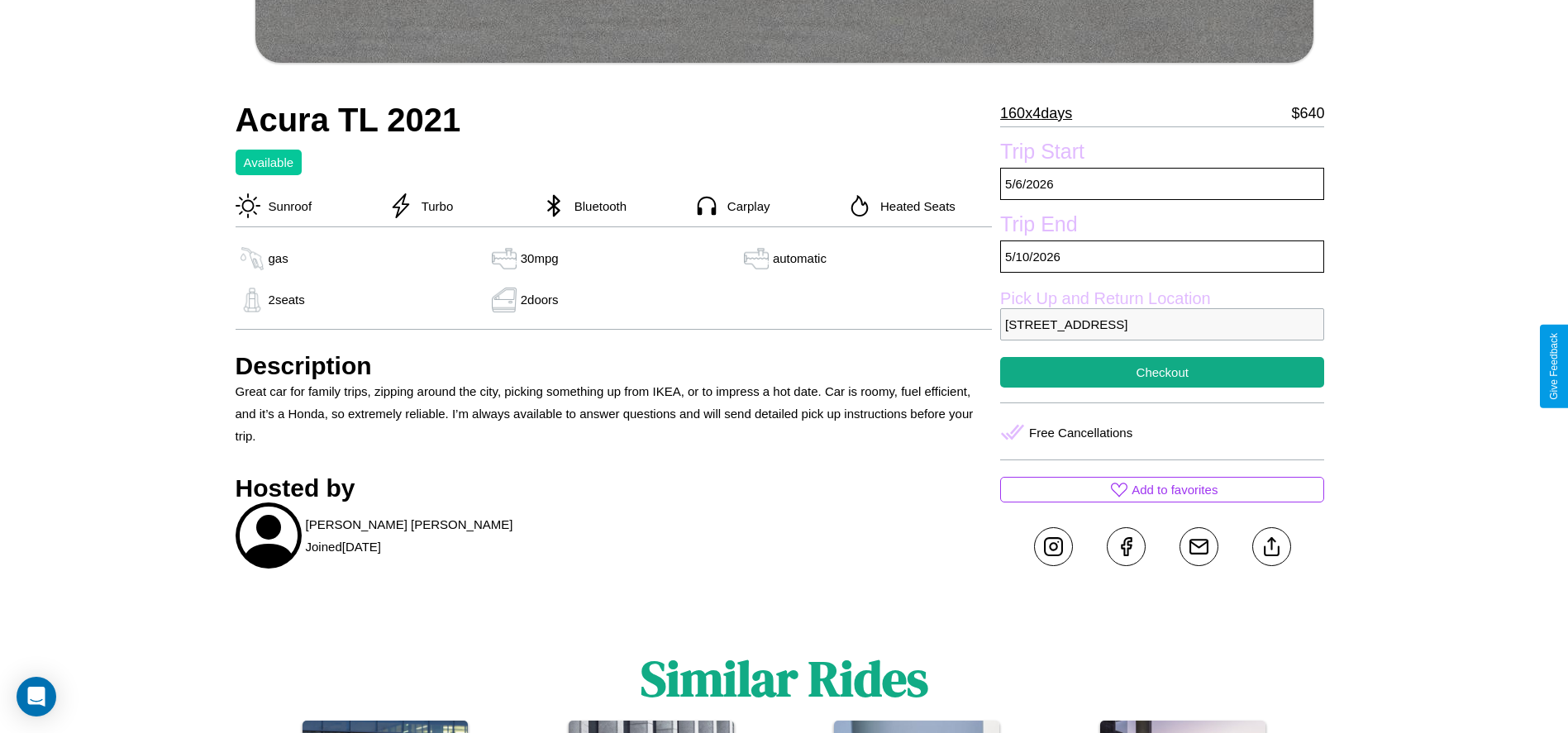
scroll to position [912, 0]
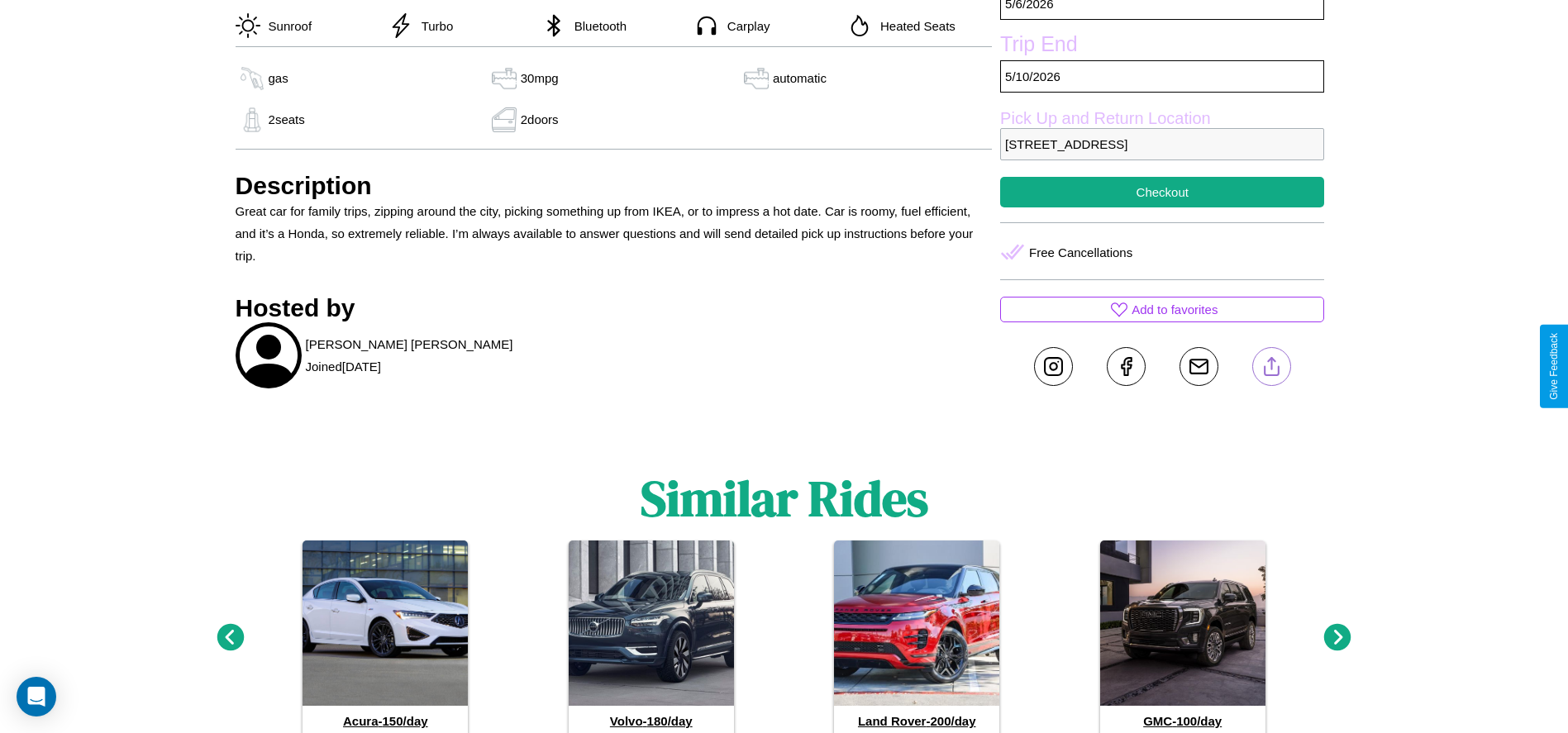
click at [1271, 366] on line at bounding box center [1271, 364] width 0 height 12
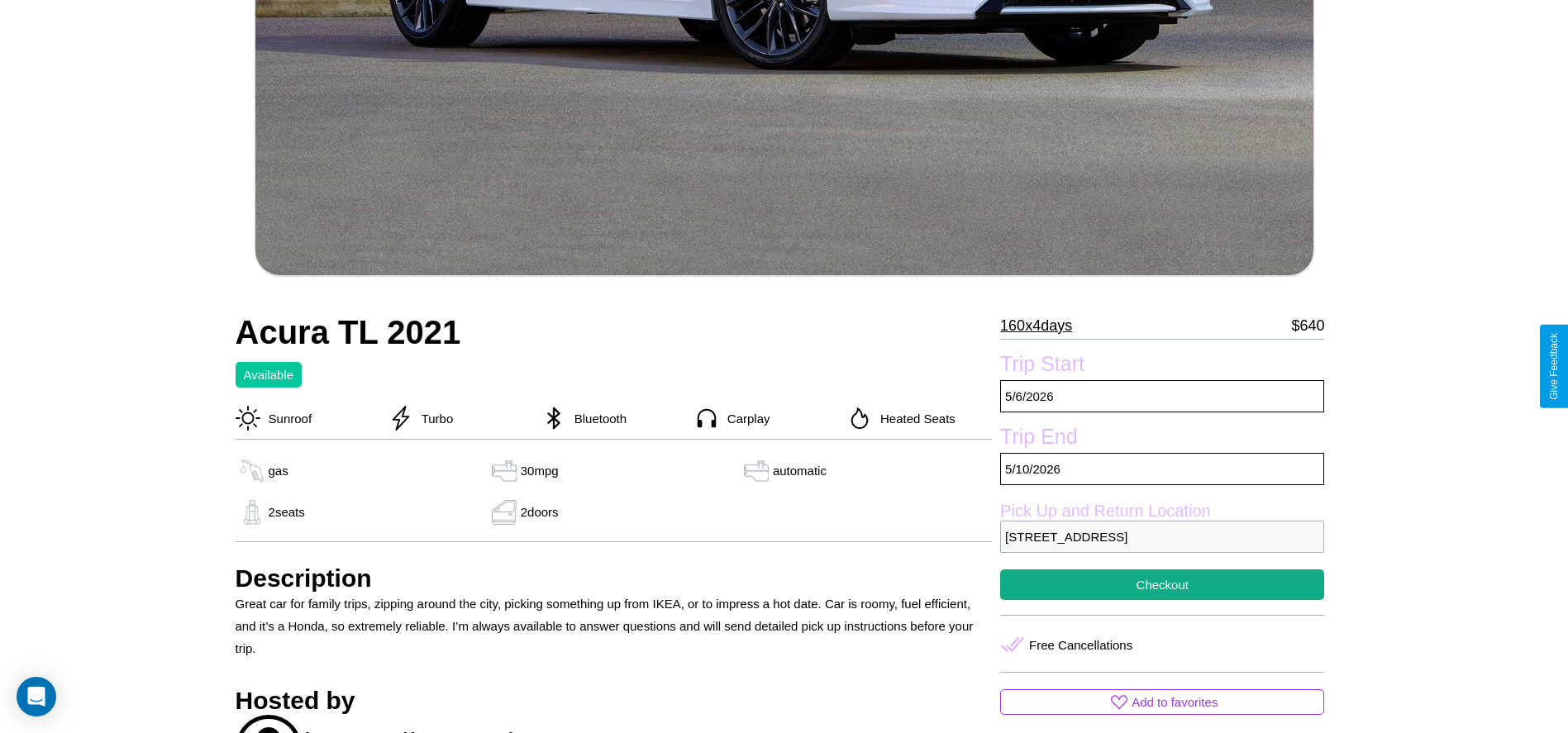
scroll to position [479, 0]
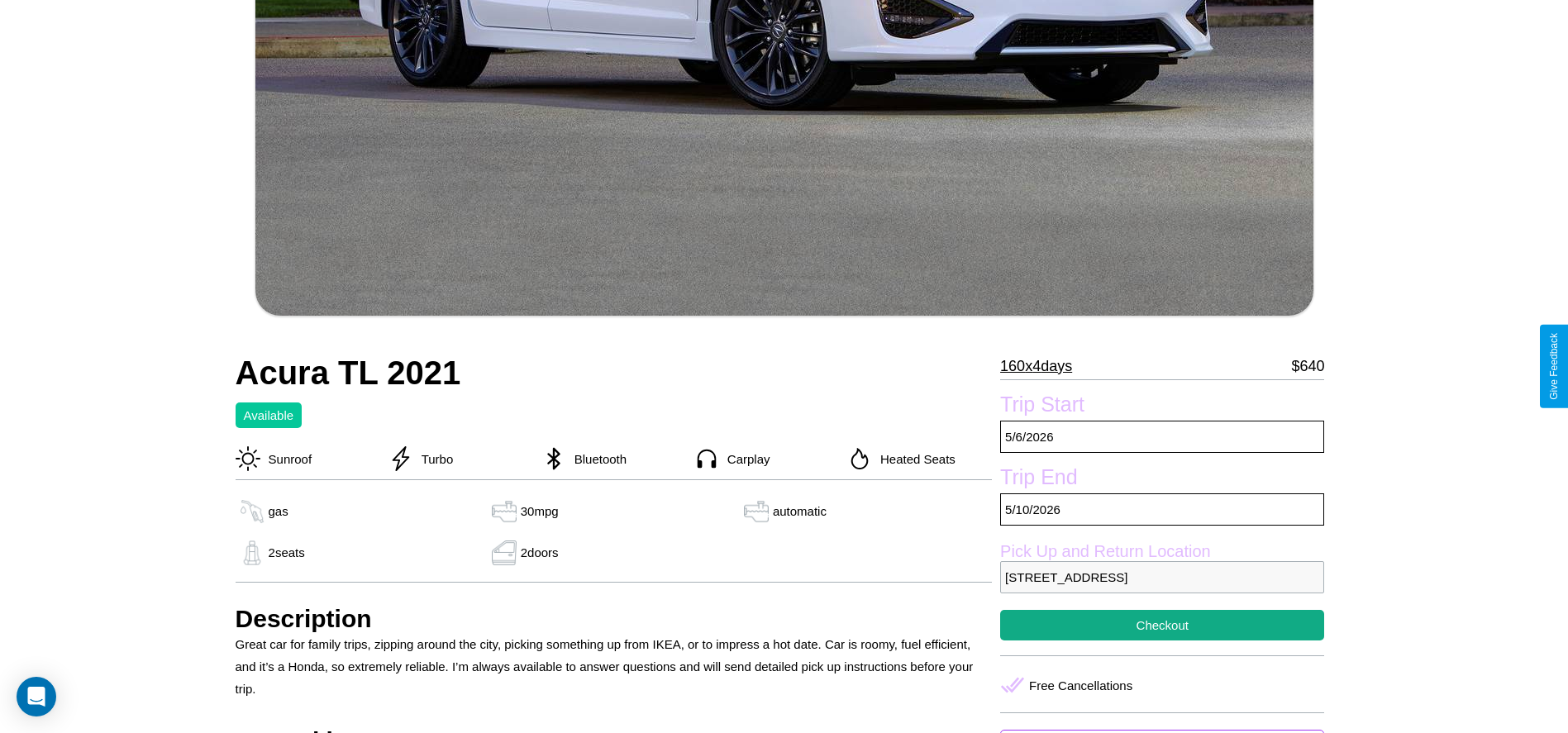
click at [1042, 366] on p "160 x 4 days" at bounding box center [1036, 366] width 72 height 26
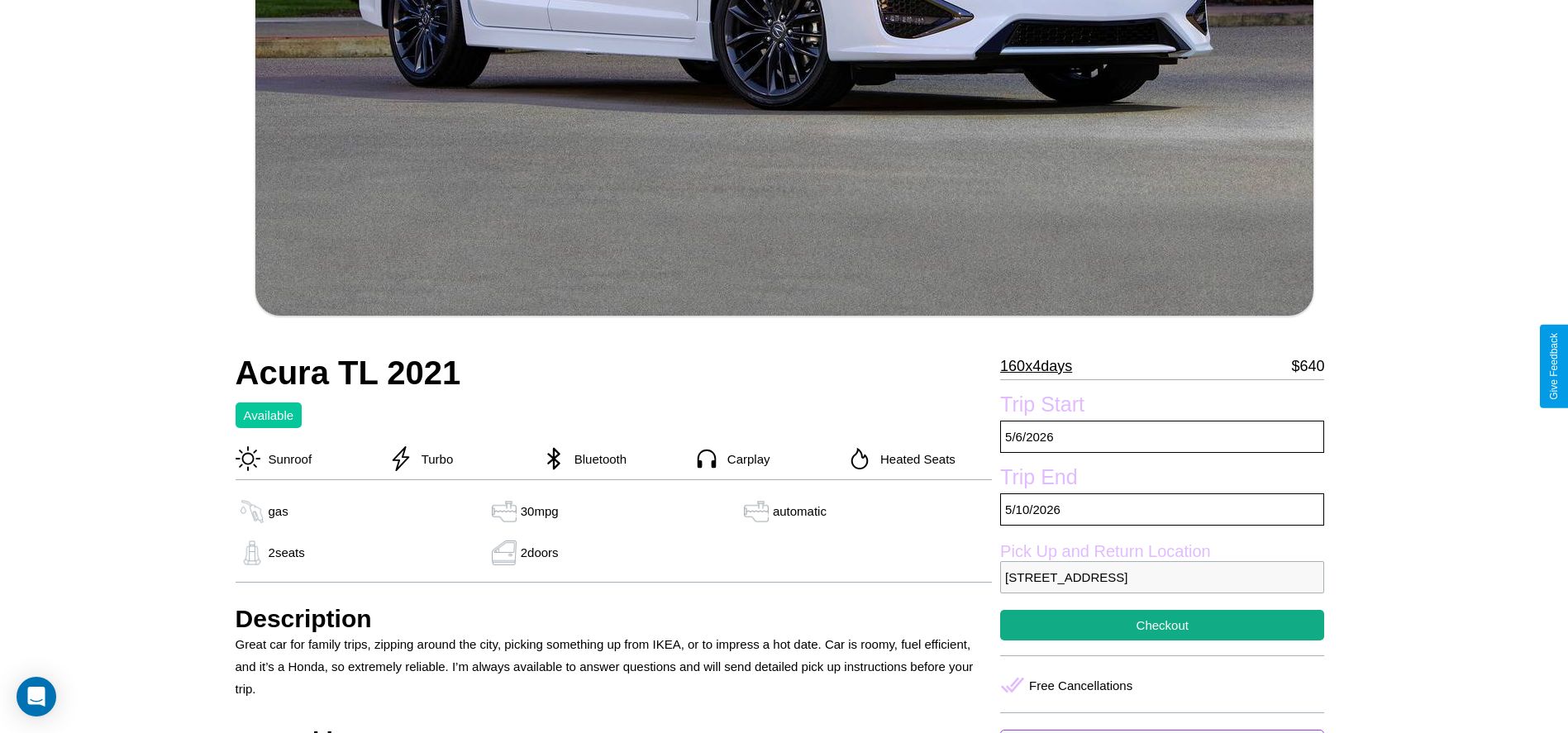
click at [1042, 366] on p "160 x 4 days" at bounding box center [1036, 366] width 72 height 26
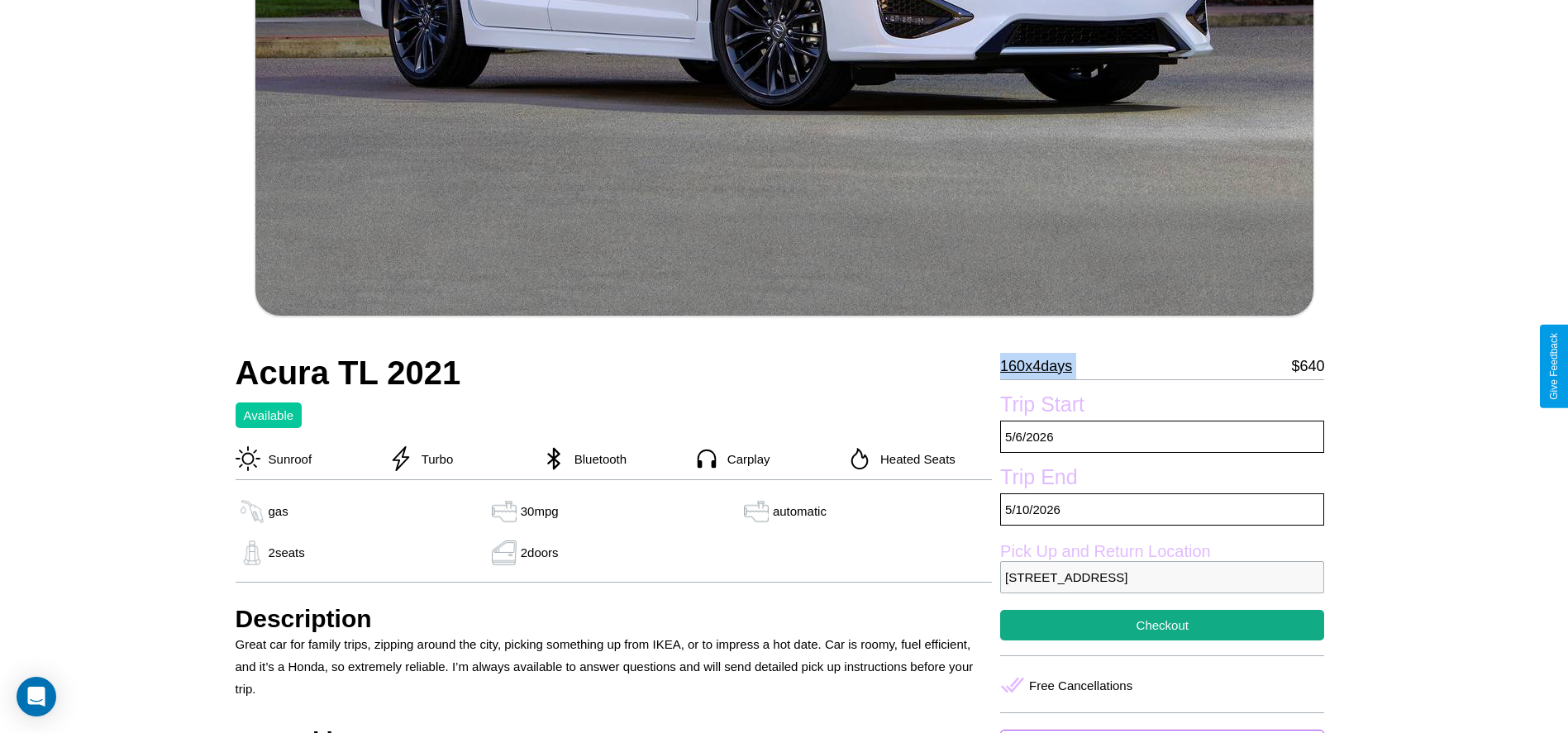
click at [1042, 366] on p "160 x 4 days" at bounding box center [1036, 366] width 72 height 26
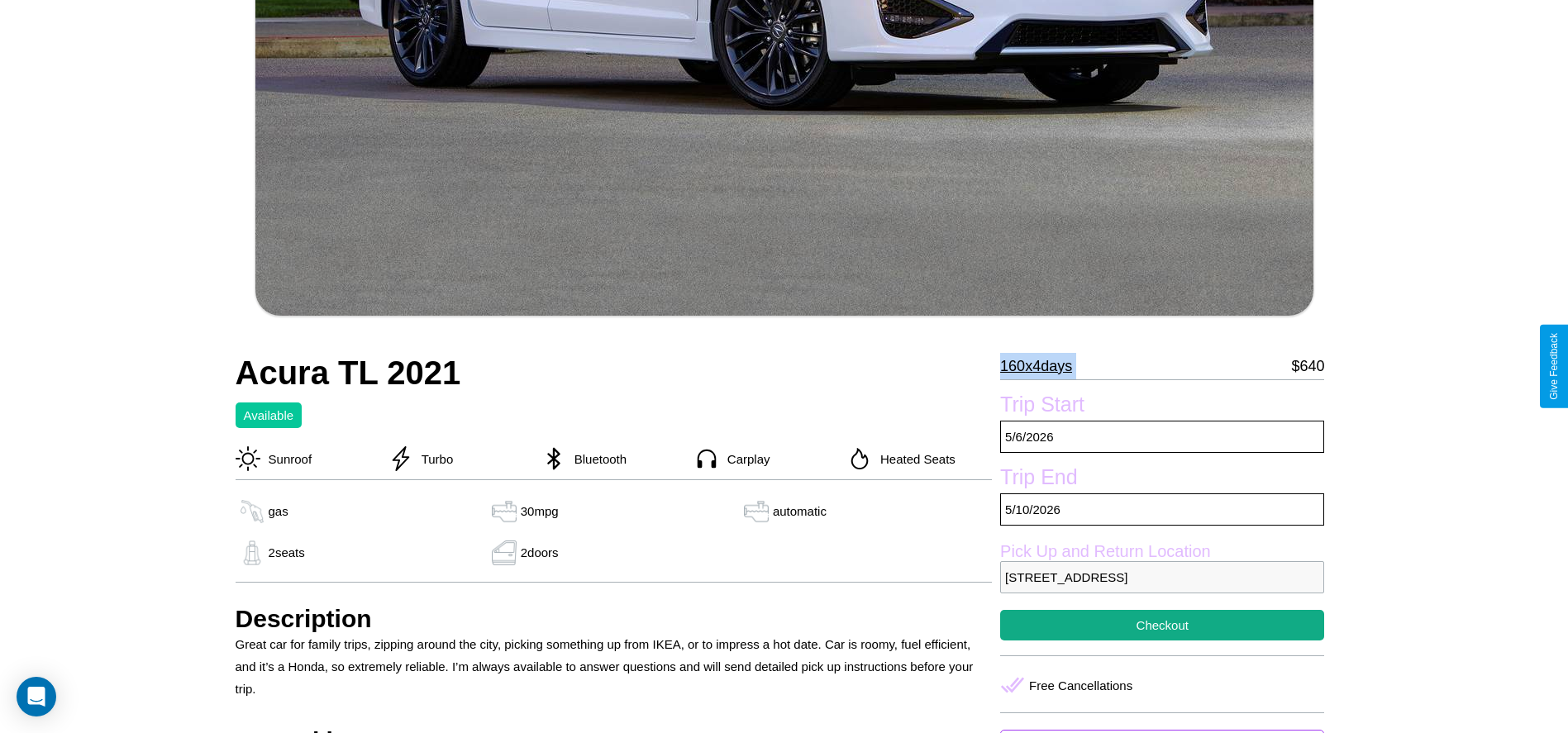
click at [1042, 366] on p "160 x 4 days" at bounding box center [1036, 366] width 72 height 26
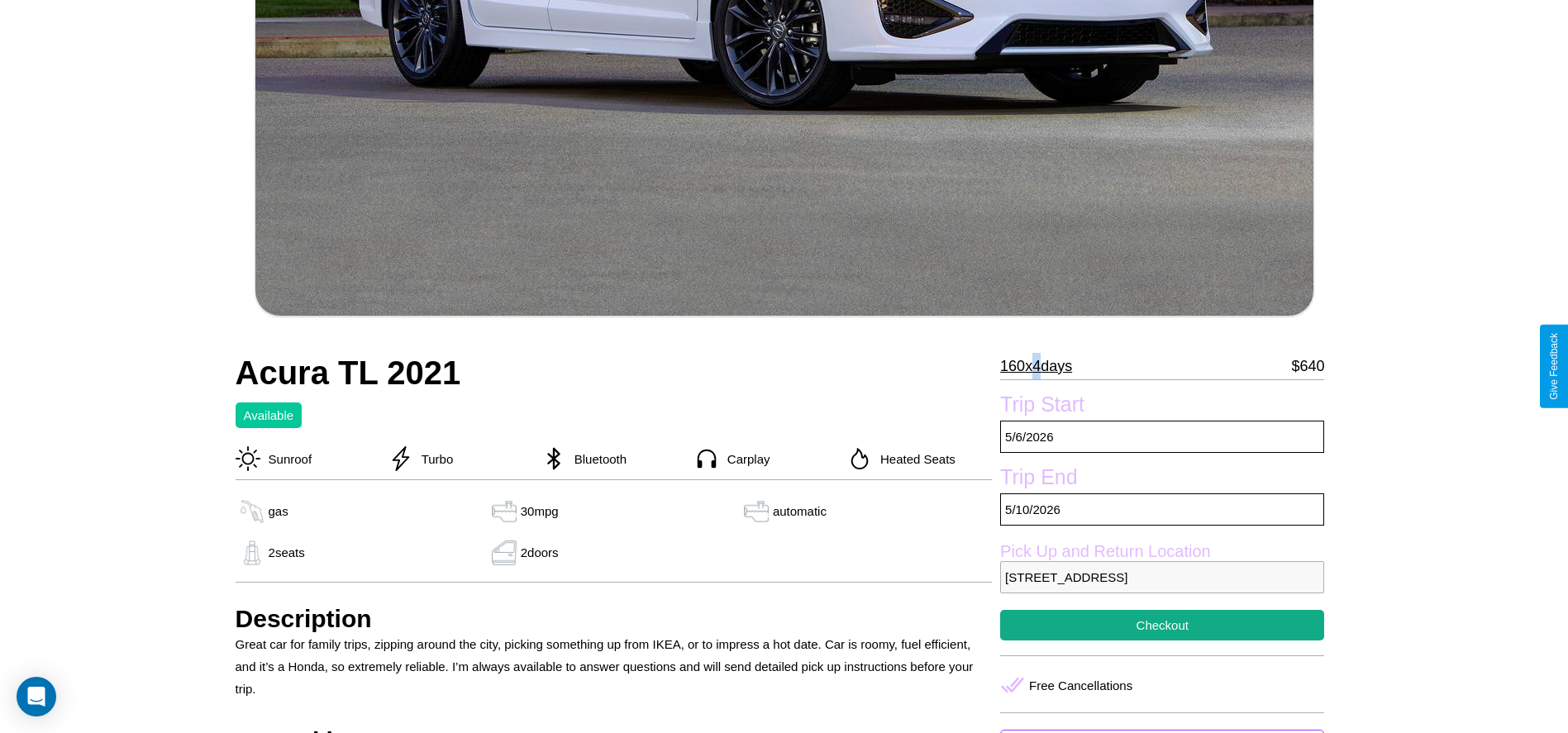
click at [1042, 366] on p "160 x 4 days" at bounding box center [1036, 366] width 72 height 26
